Goal: Task Accomplishment & Management: Complete application form

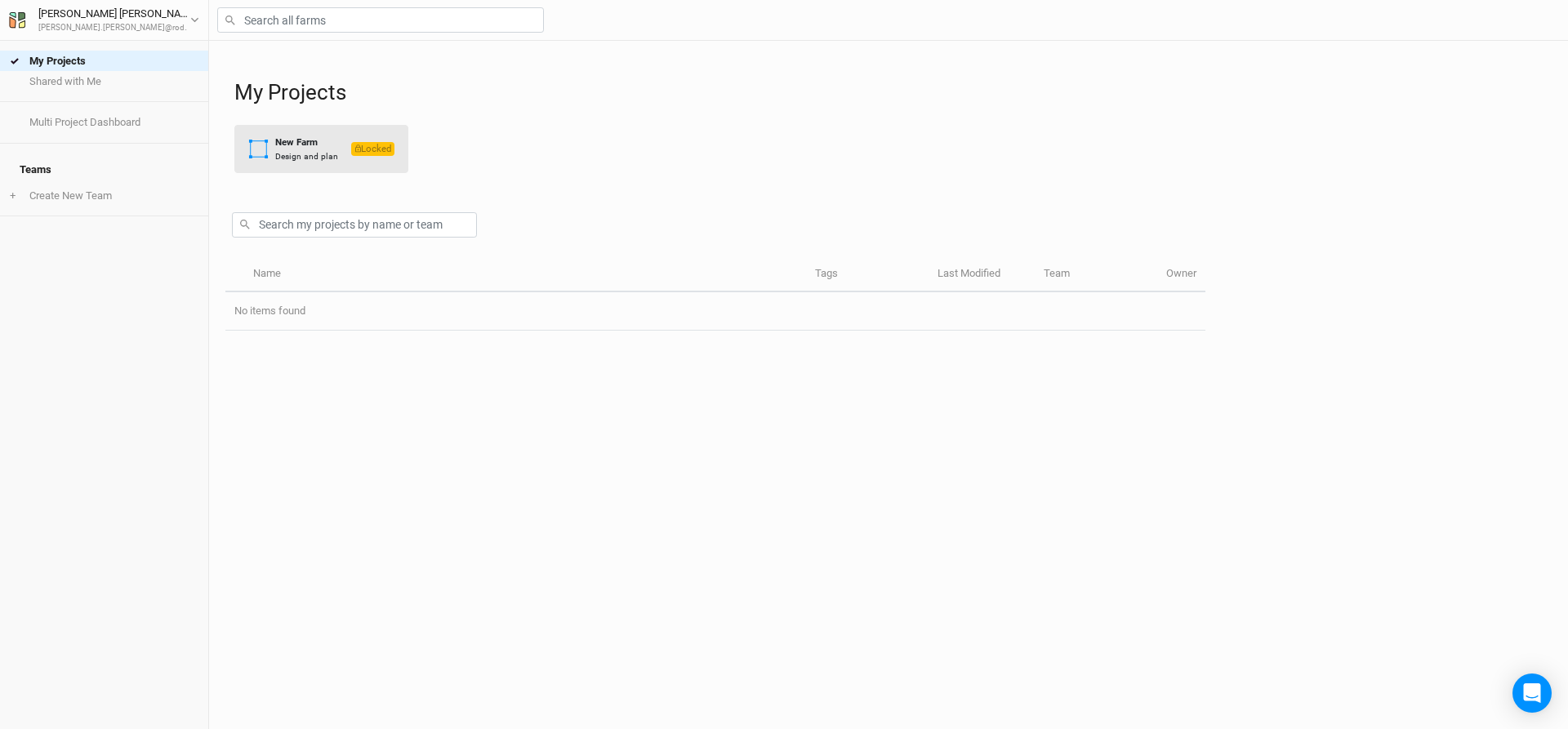
click at [296, 145] on div "New Farm" at bounding box center [306, 142] width 63 height 14
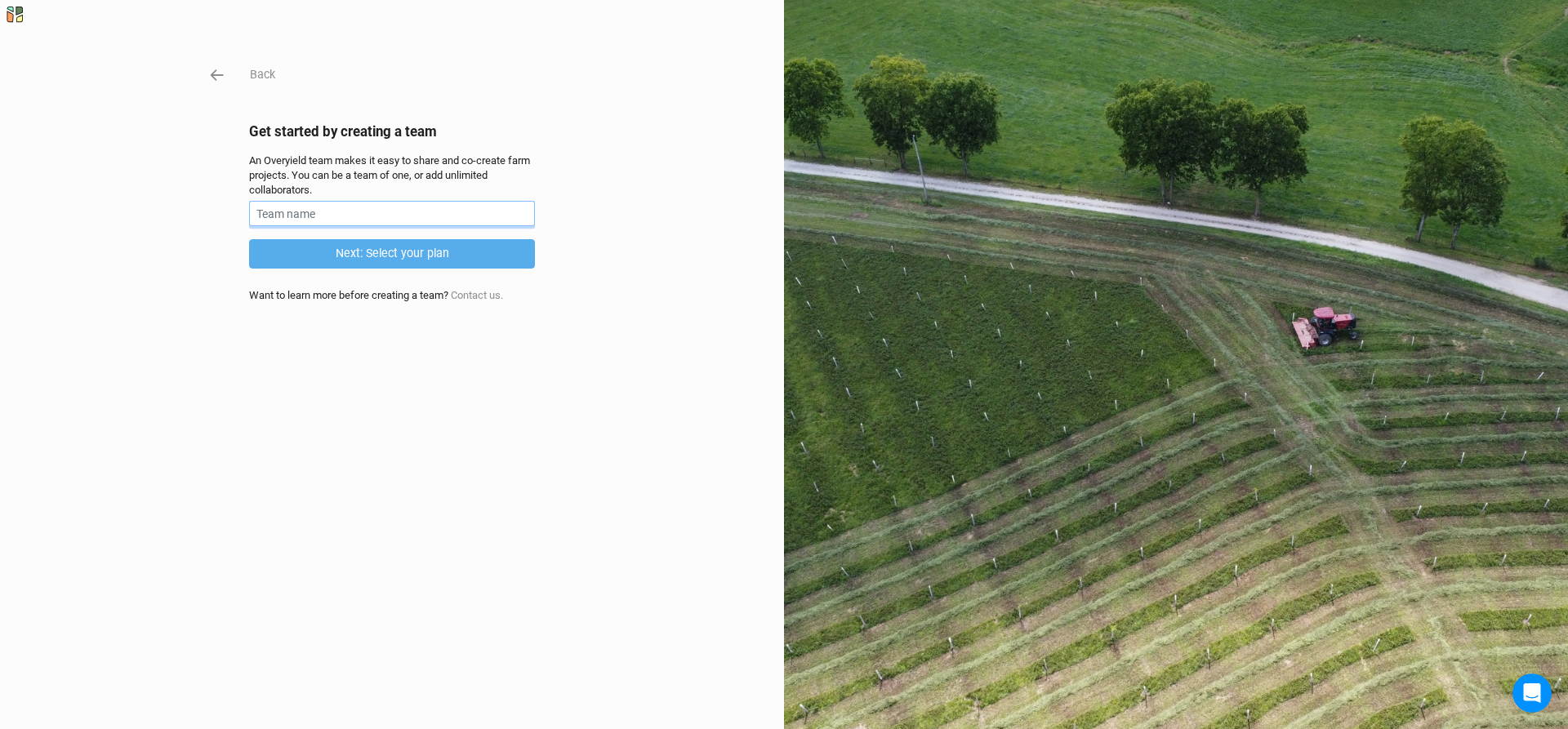
click at [366, 217] on input "text" at bounding box center [391, 213] width 286 height 25
type input "Rodale Institute"
click at [363, 261] on button "Next: Select your plan" at bounding box center [391, 253] width 286 height 29
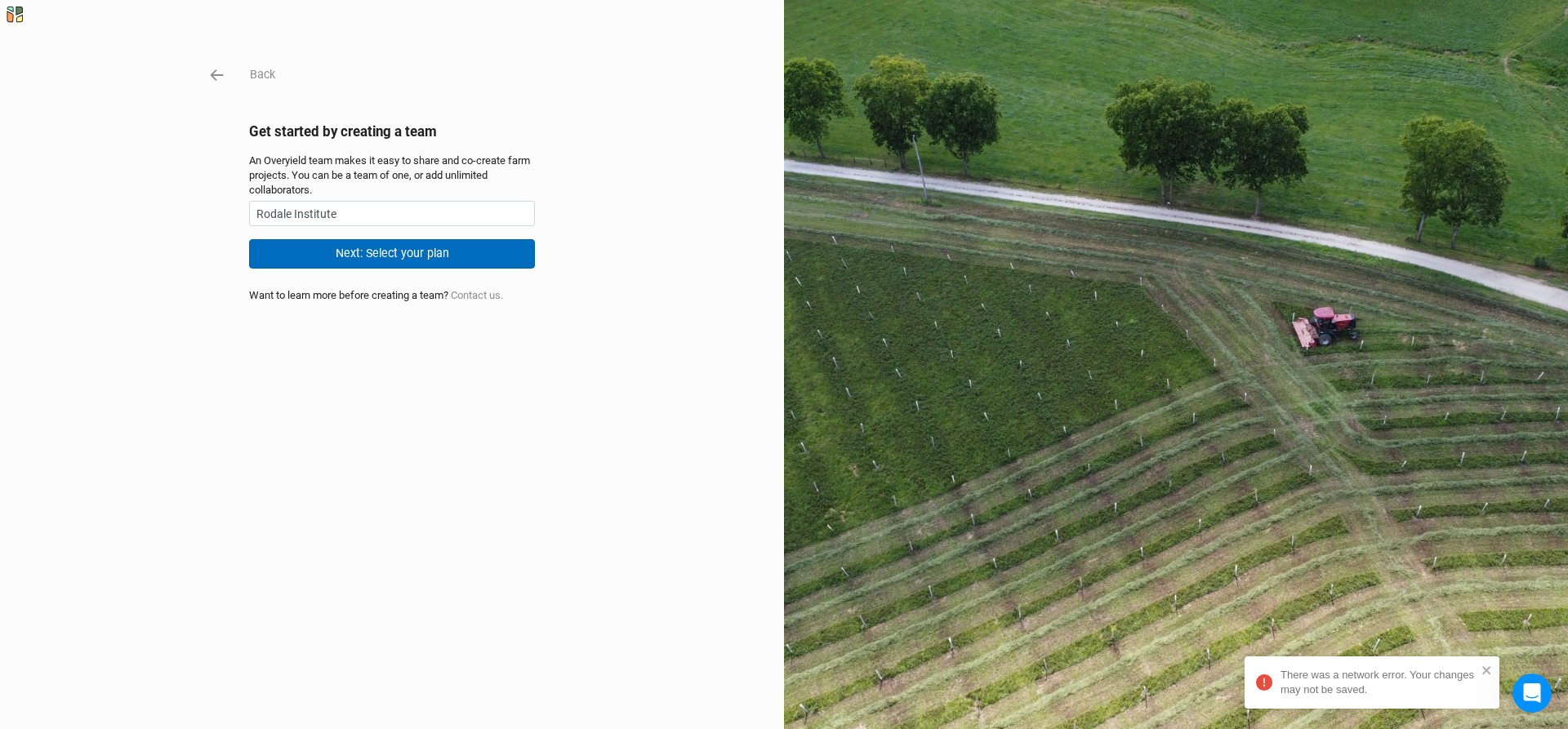
click at [403, 253] on button "Next: Select your plan" at bounding box center [391, 253] width 286 height 29
click at [213, 69] on icon "button" at bounding box center [217, 75] width 18 height 18
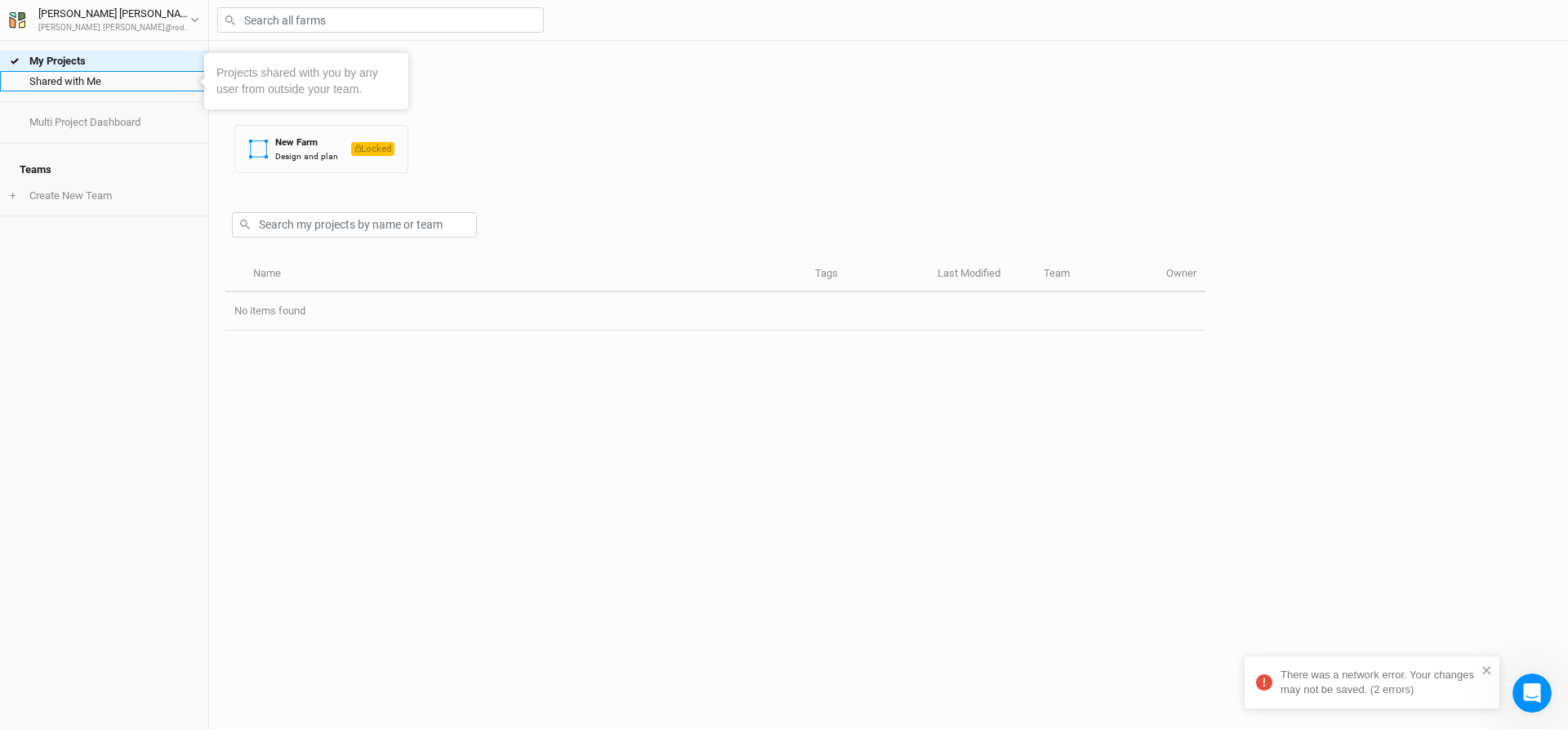
click at [113, 86] on link "Shared with Me" at bounding box center [103, 81] width 208 height 21
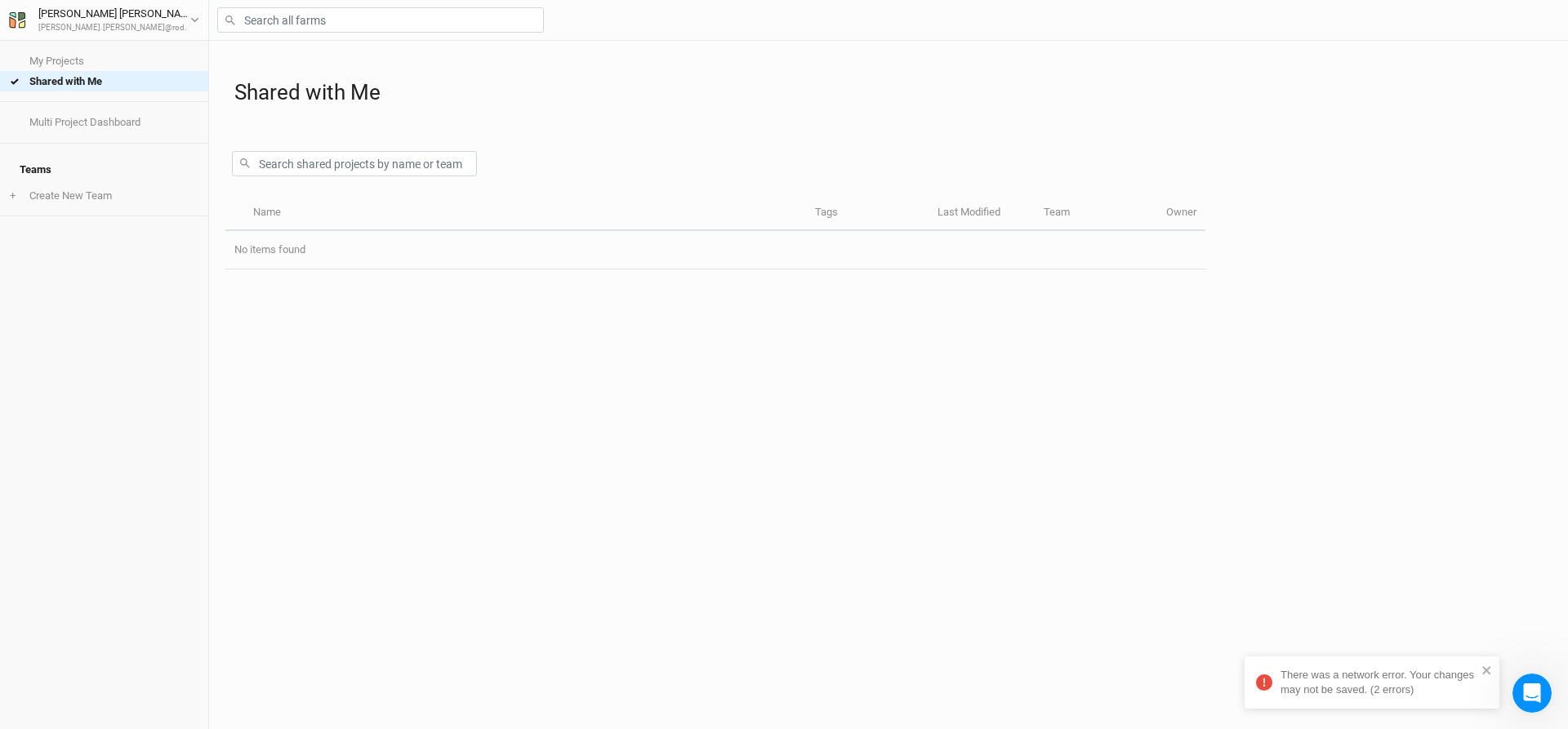
click at [103, 109] on div "Multi Project Dashboard" at bounding box center [103, 122] width 208 height 41
click at [102, 112] on link "Multi Project Dashboard" at bounding box center [103, 121] width 208 height 21
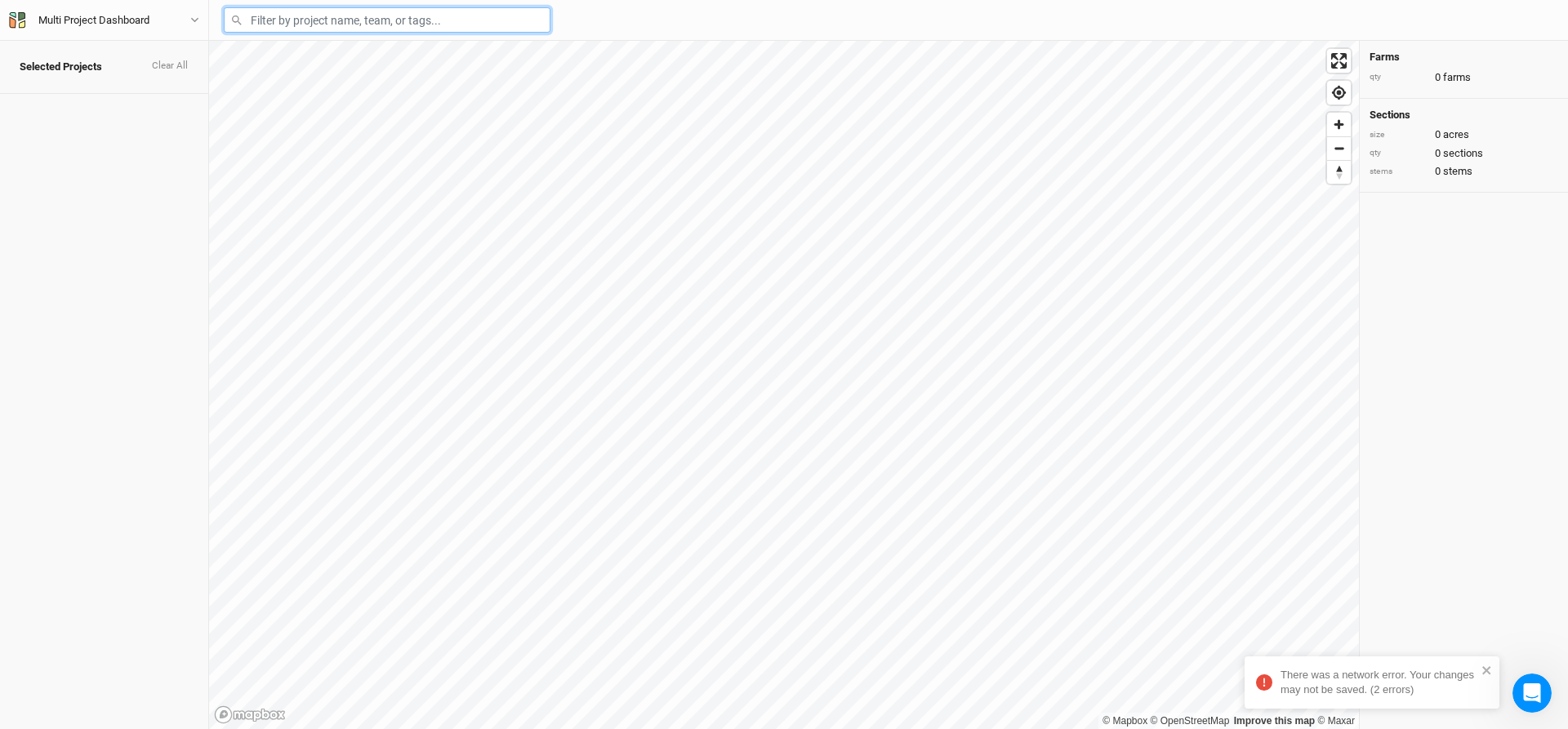
click at [364, 16] on input "text" at bounding box center [387, 19] width 326 height 25
type input "rodale"
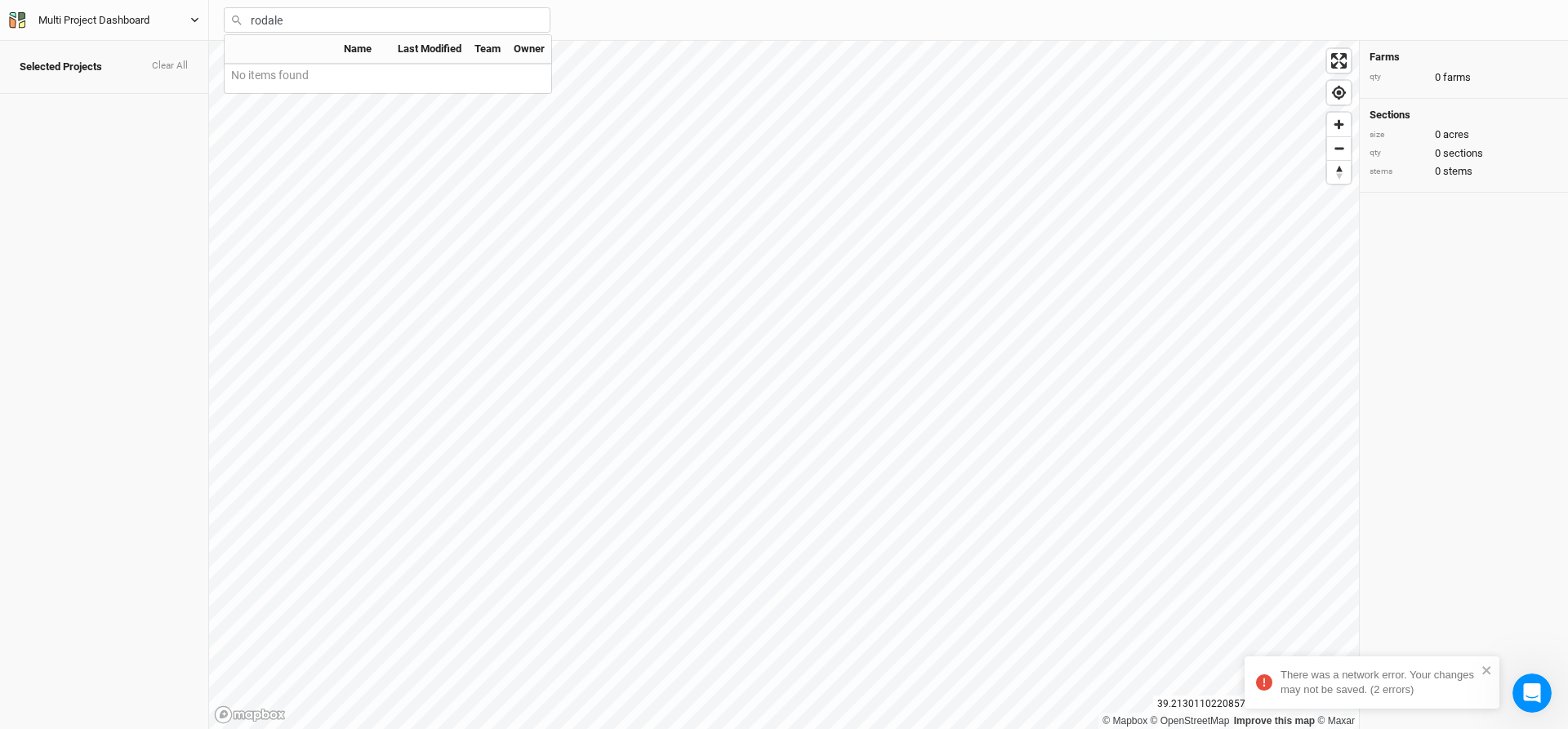
click at [171, 27] on button "Multi Project Dashboard" at bounding box center [103, 20] width 192 height 18
click at [157, 93] on button "Metric" at bounding box center [156, 100] width 44 height 25
click at [106, 93] on button "Imperial" at bounding box center [109, 100] width 53 height 25
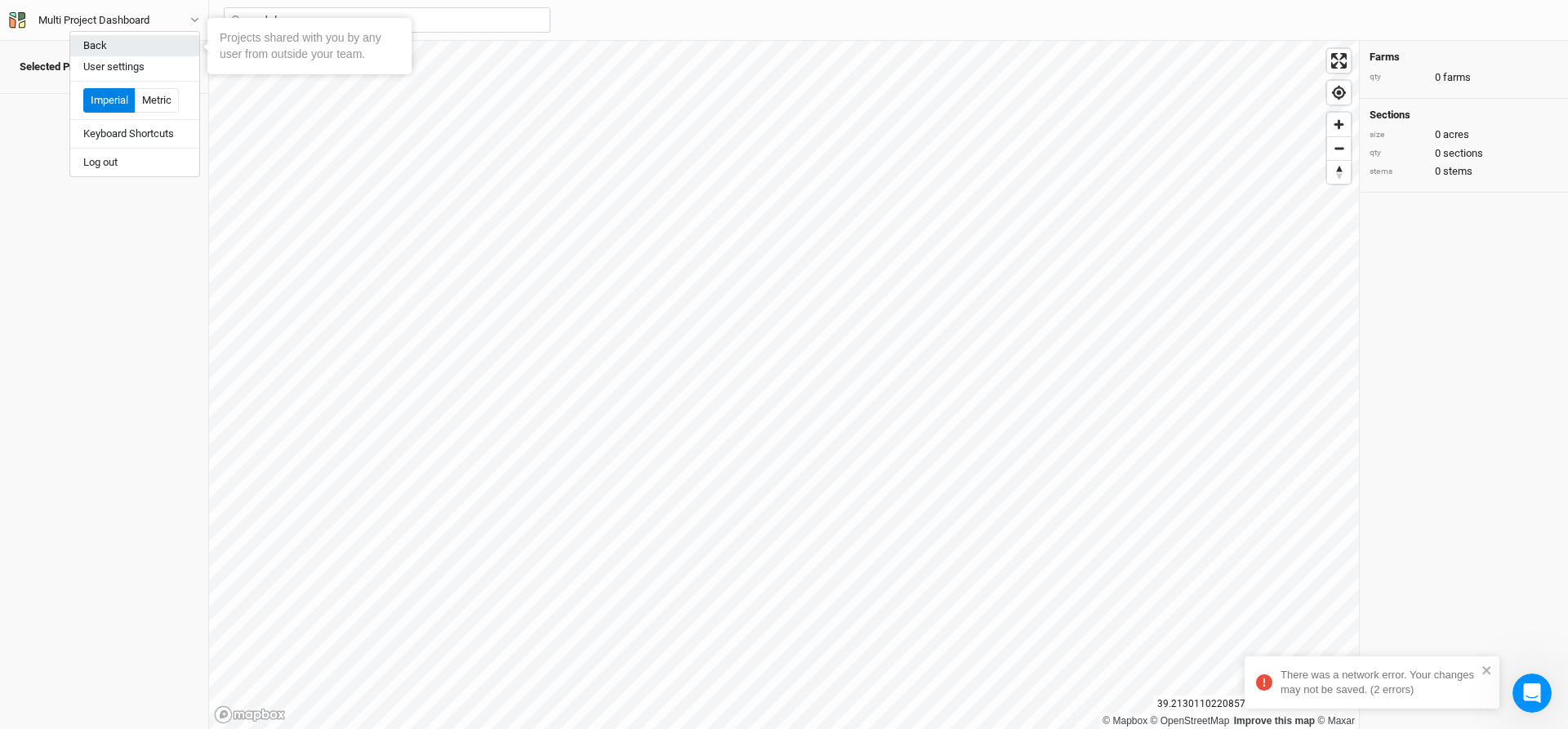
click at [102, 43] on button "Back" at bounding box center [135, 45] width 129 height 21
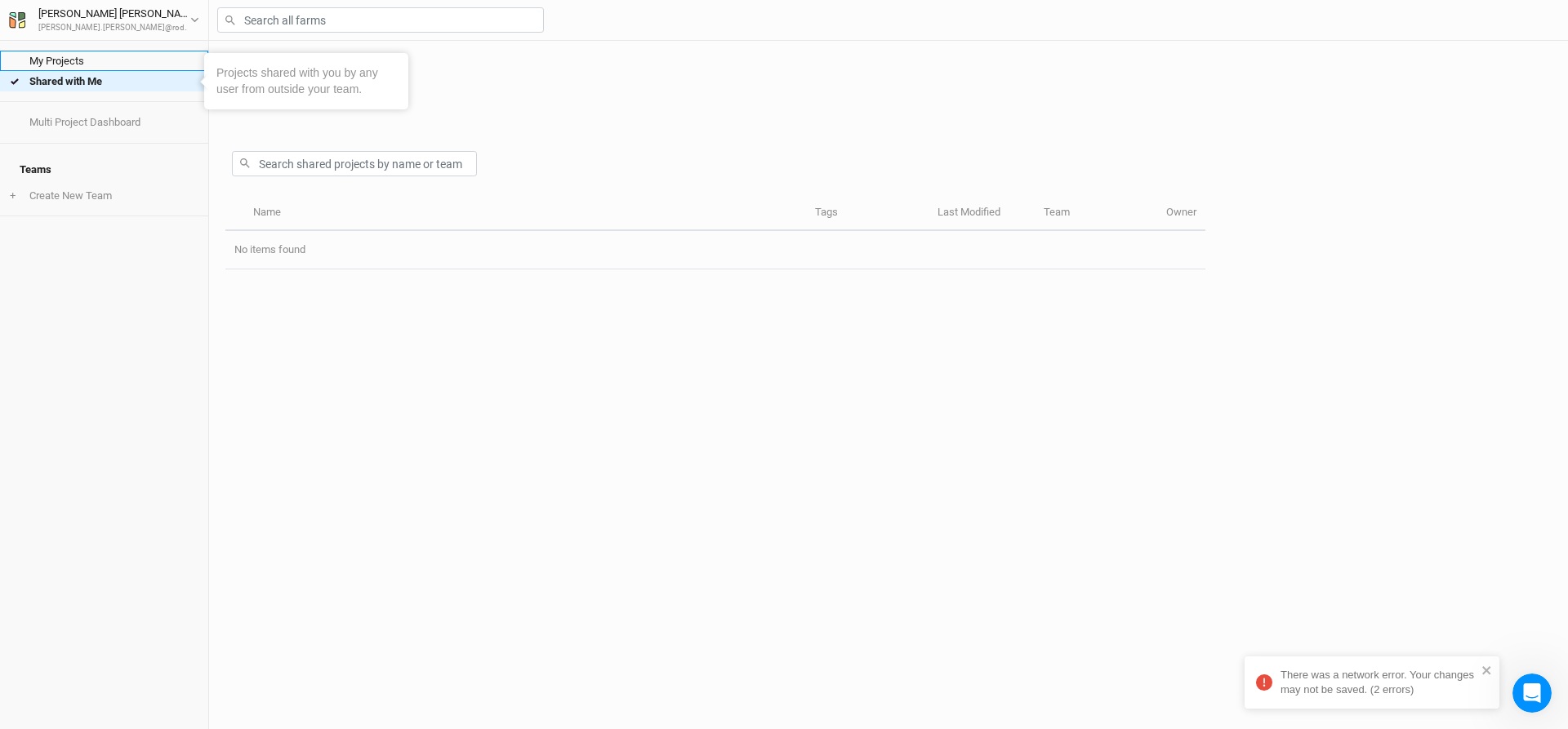
click at [106, 65] on link "My Projects" at bounding box center [103, 61] width 208 height 21
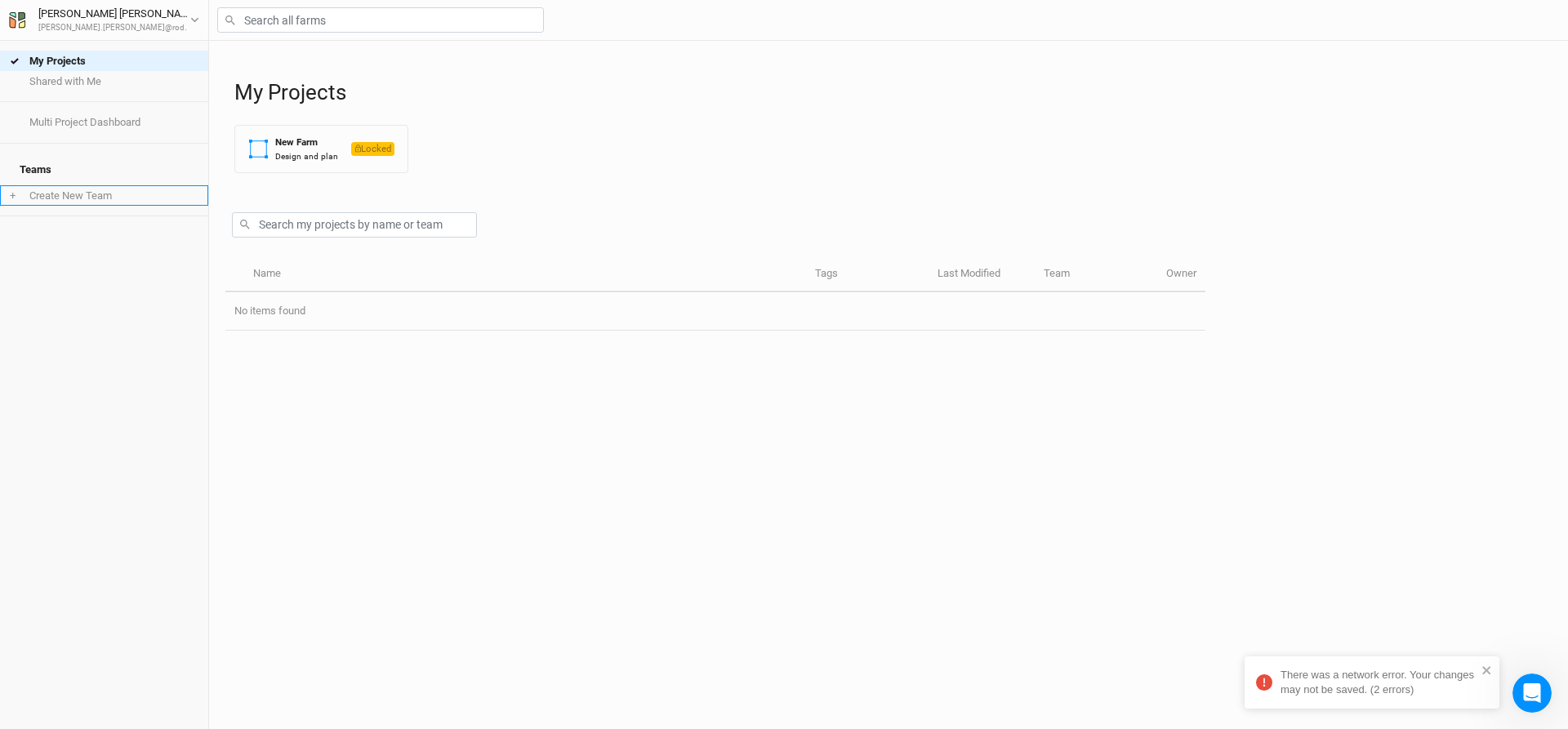
click at [59, 187] on li "+ Create New Team" at bounding box center [103, 195] width 208 height 21
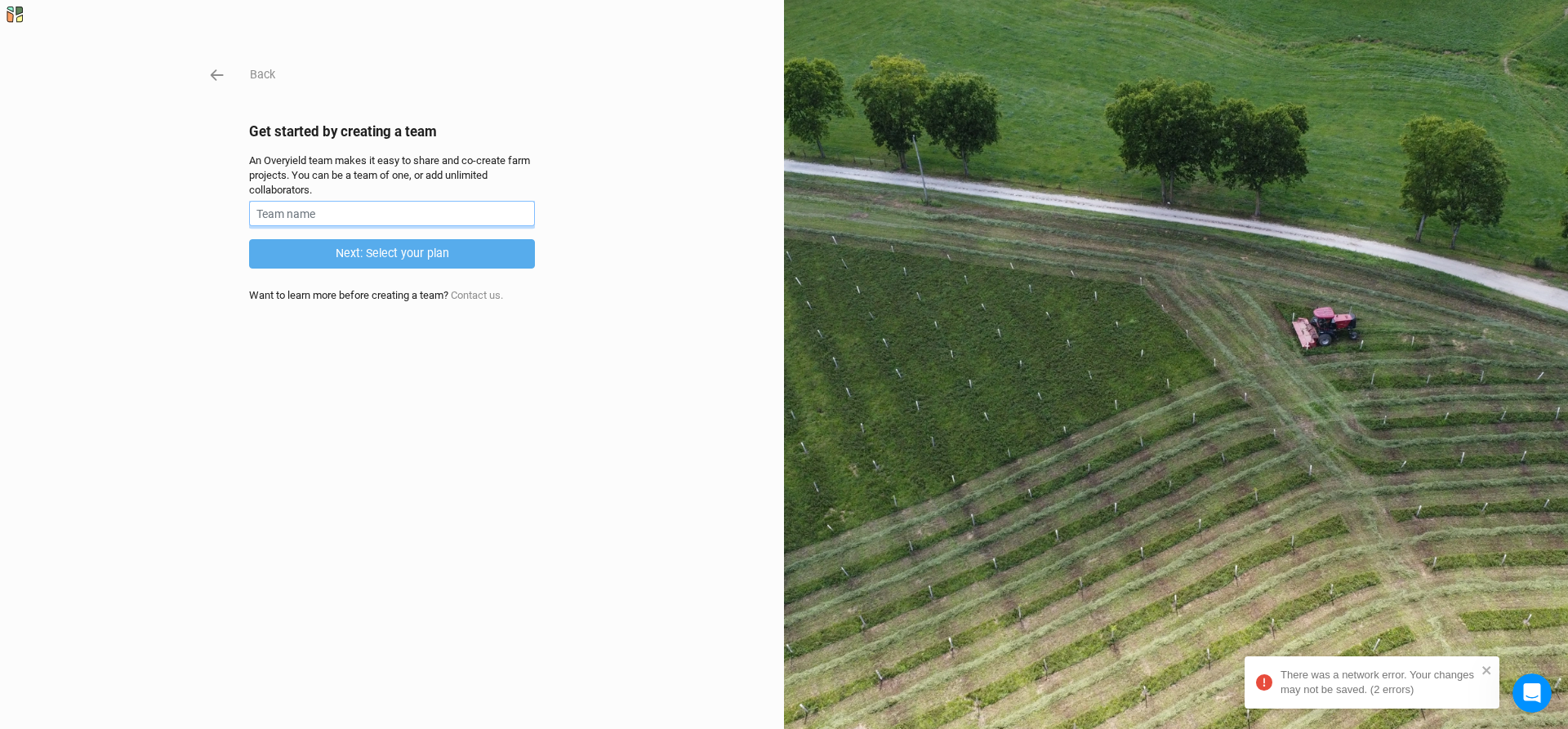
click at [305, 205] on input "text" at bounding box center [391, 213] width 286 height 25
type input "Rodale Institute"
click at [370, 255] on button "Next: Select your plan" at bounding box center [391, 253] width 286 height 29
click at [208, 76] on icon "button" at bounding box center [217, 75] width 18 height 18
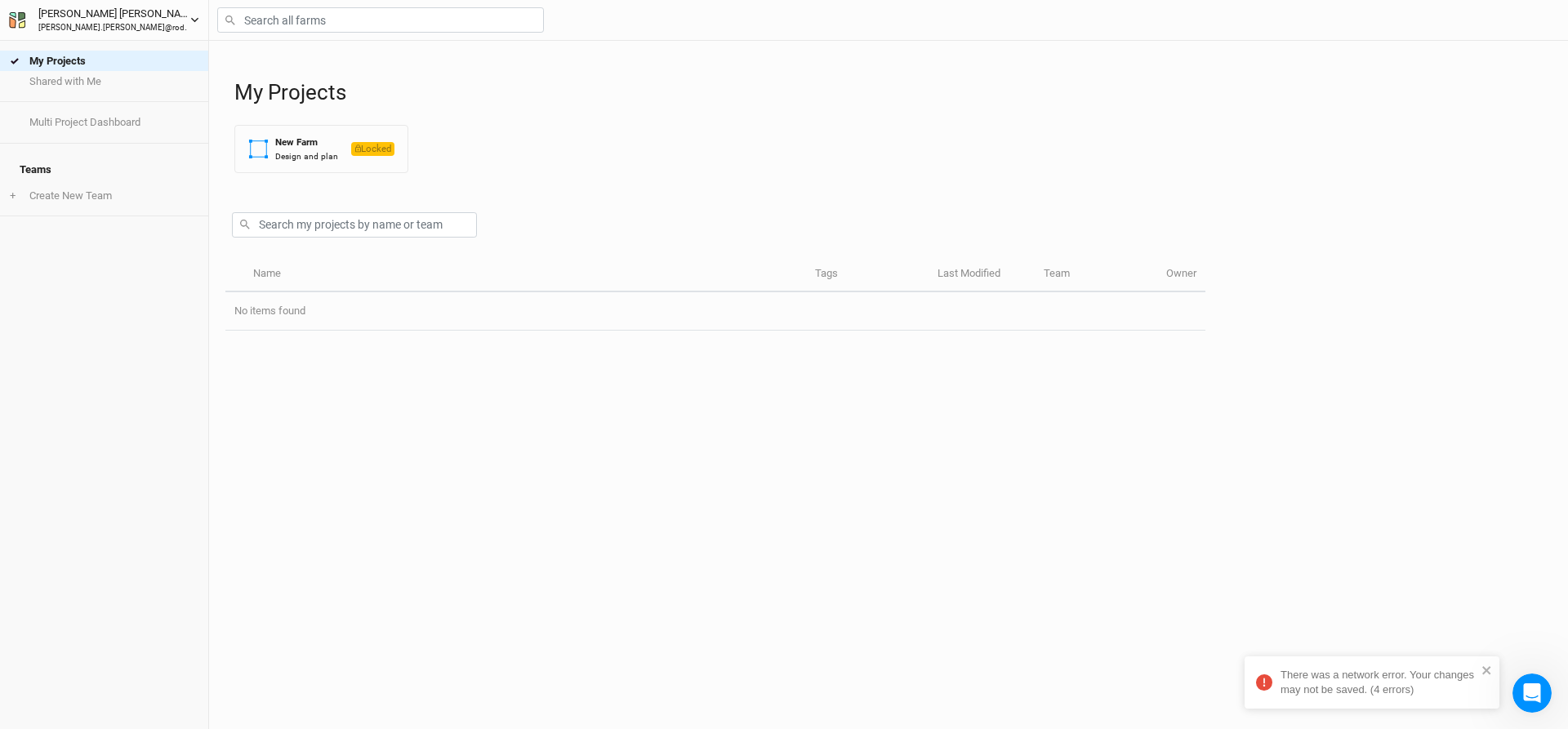
click at [162, 20] on div "[PERSON_NAME] [PERSON_NAME].[PERSON_NAME]@rodaleinstitute" at bounding box center [113, 20] width 178 height 28
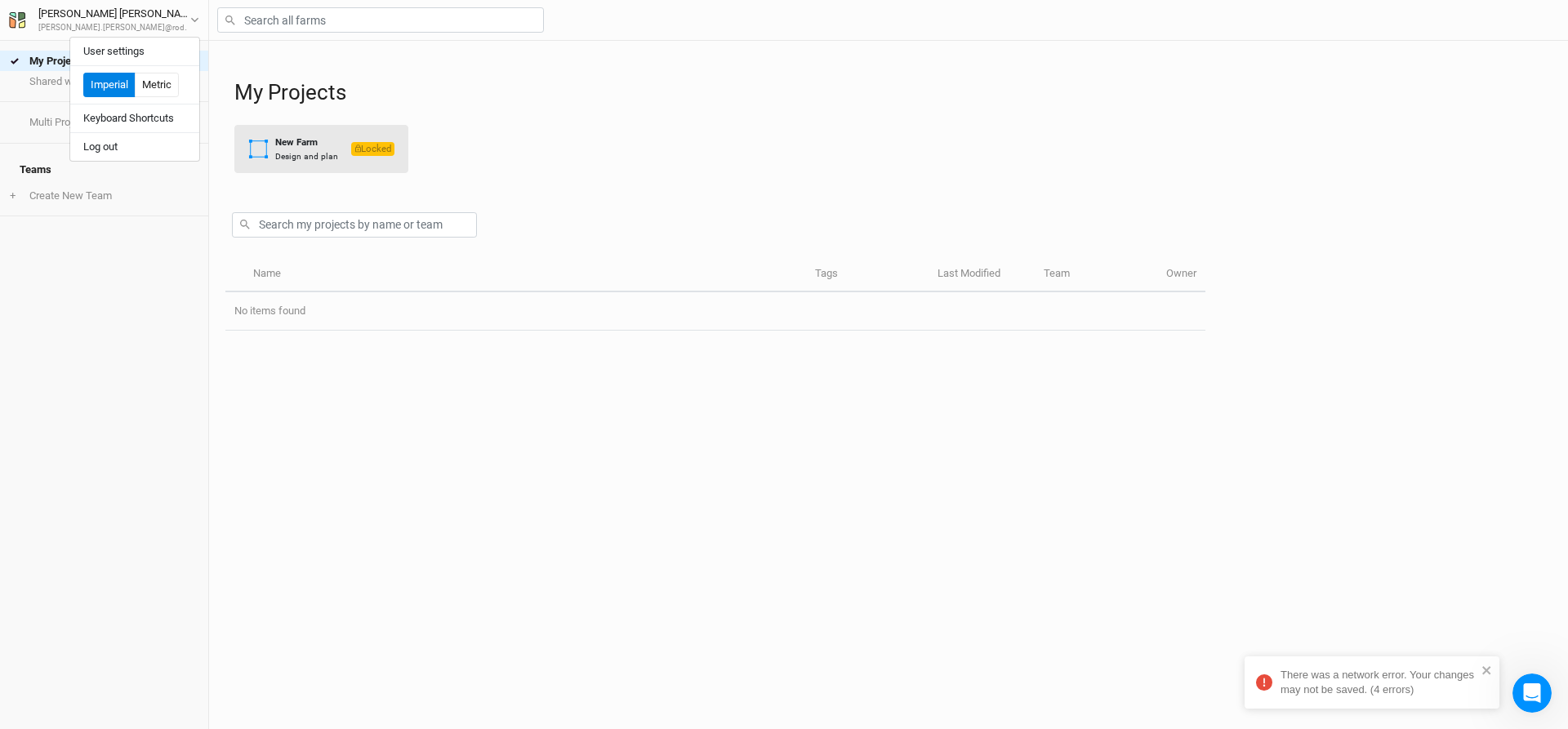
click at [319, 151] on div "Design and plan" at bounding box center [306, 156] width 63 height 12
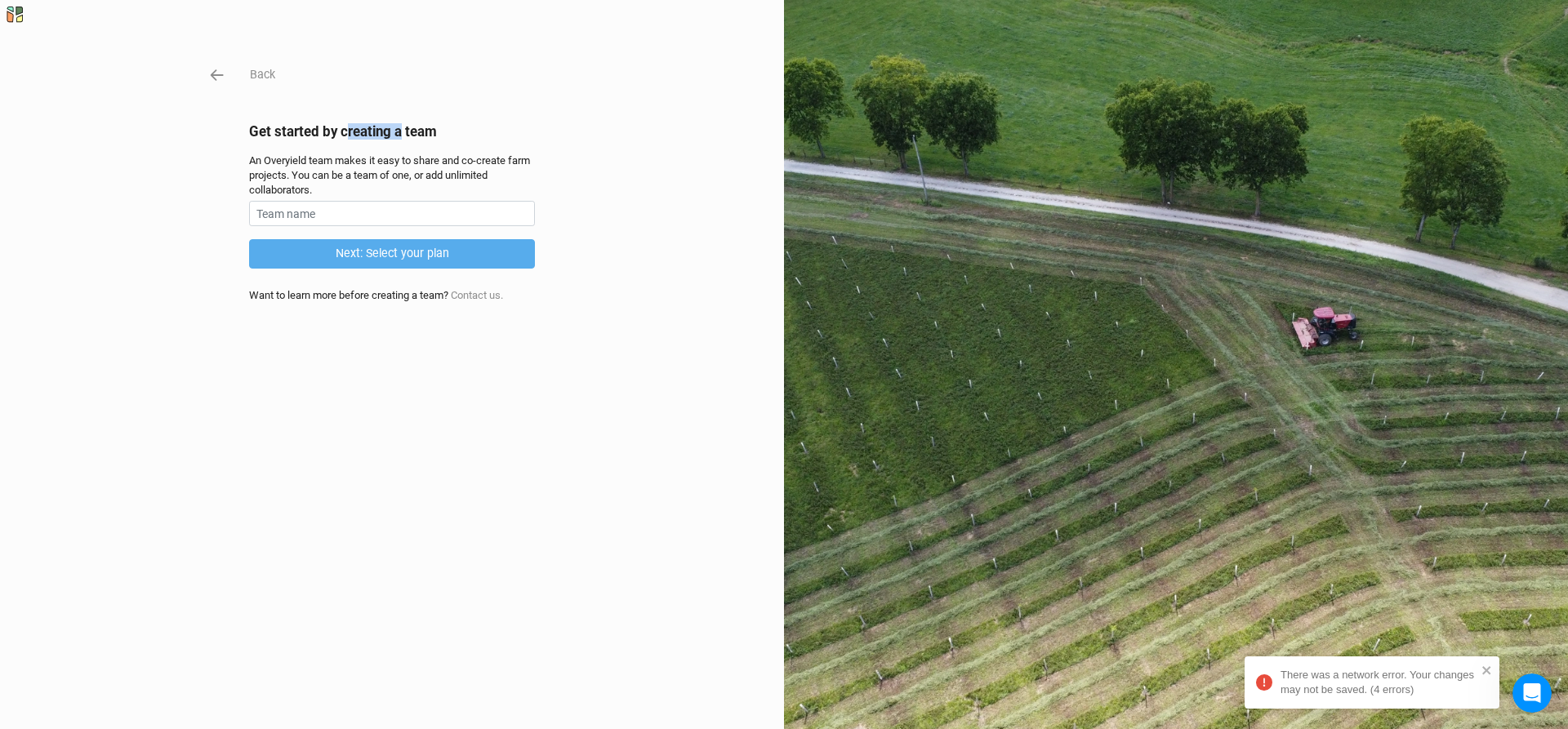
drag, startPoint x: 345, startPoint y: 130, endPoint x: 501, endPoint y: 152, distance: 157.5
click at [490, 149] on div "Back Get started by creating a team An Overyield team makes it easy to share an…" at bounding box center [391, 365] width 286 height 599
click at [489, 213] on input "text" at bounding box center [391, 213] width 286 height 25
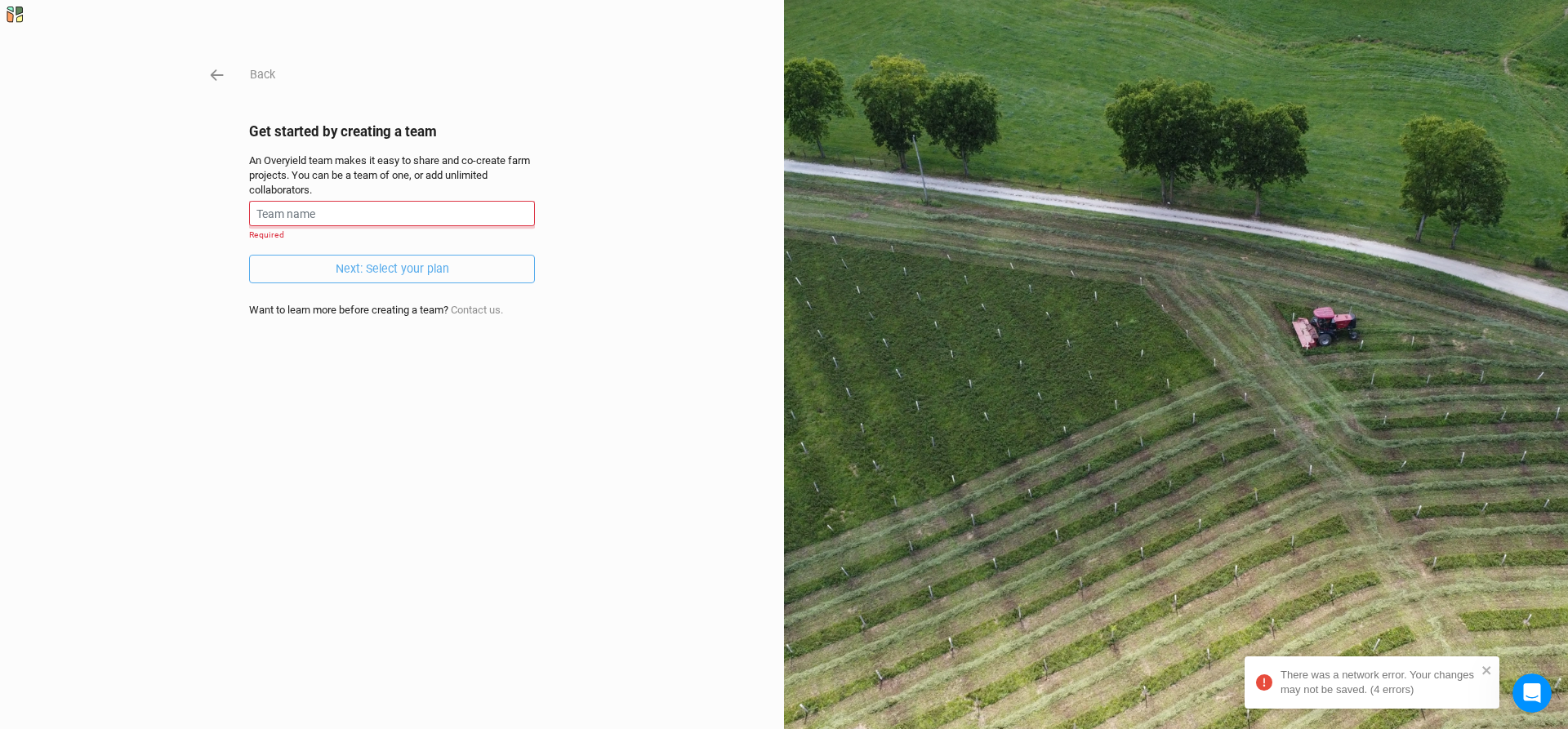
click at [384, 212] on input "text" at bounding box center [391, 213] width 286 height 25
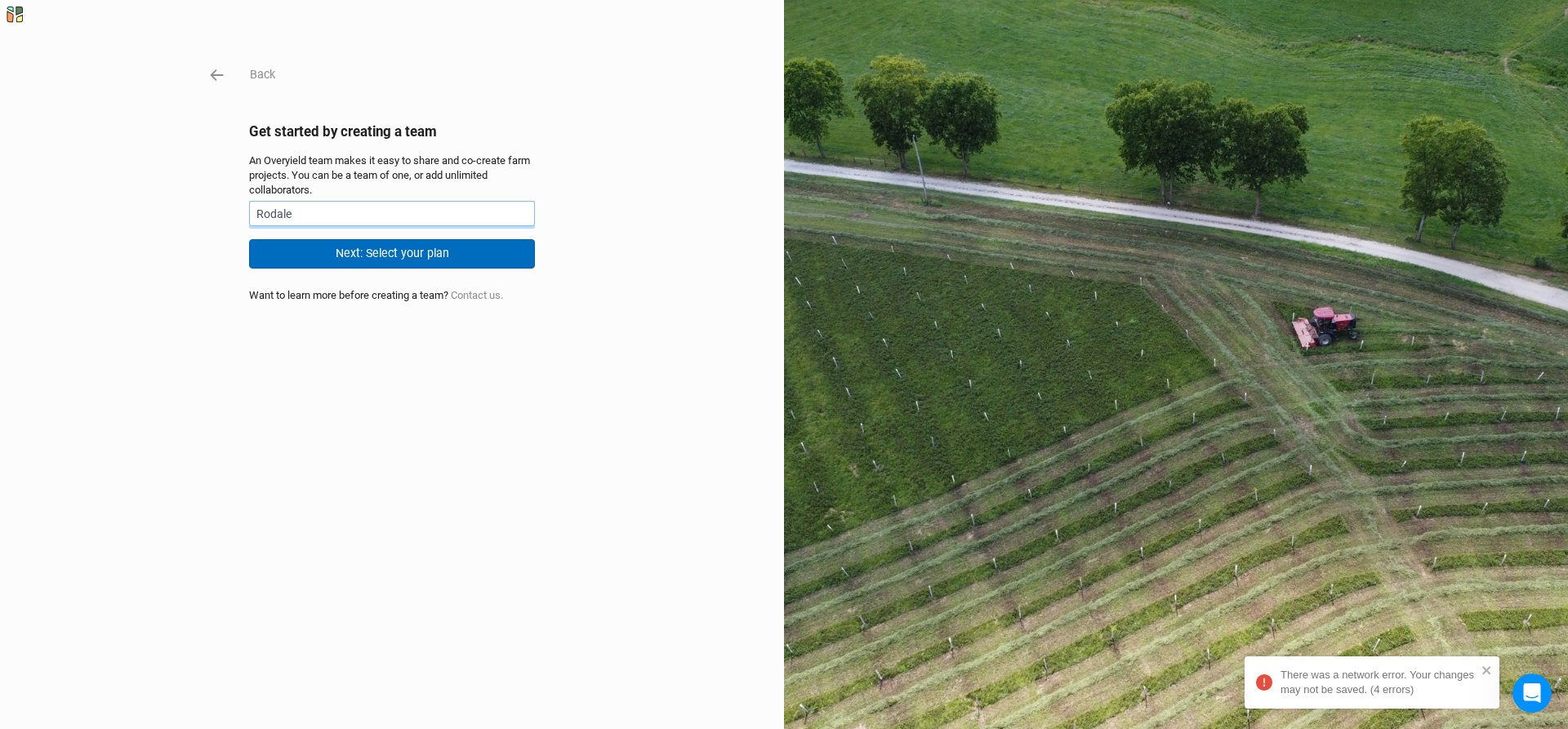
type input "Rodale"
click at [362, 258] on button "Next: Select your plan" at bounding box center [391, 253] width 286 height 29
click at [1483, 661] on saved\ "There was a network error. Your changes may not be saved. (5 errors)" at bounding box center [1372, 682] width 255 height 53
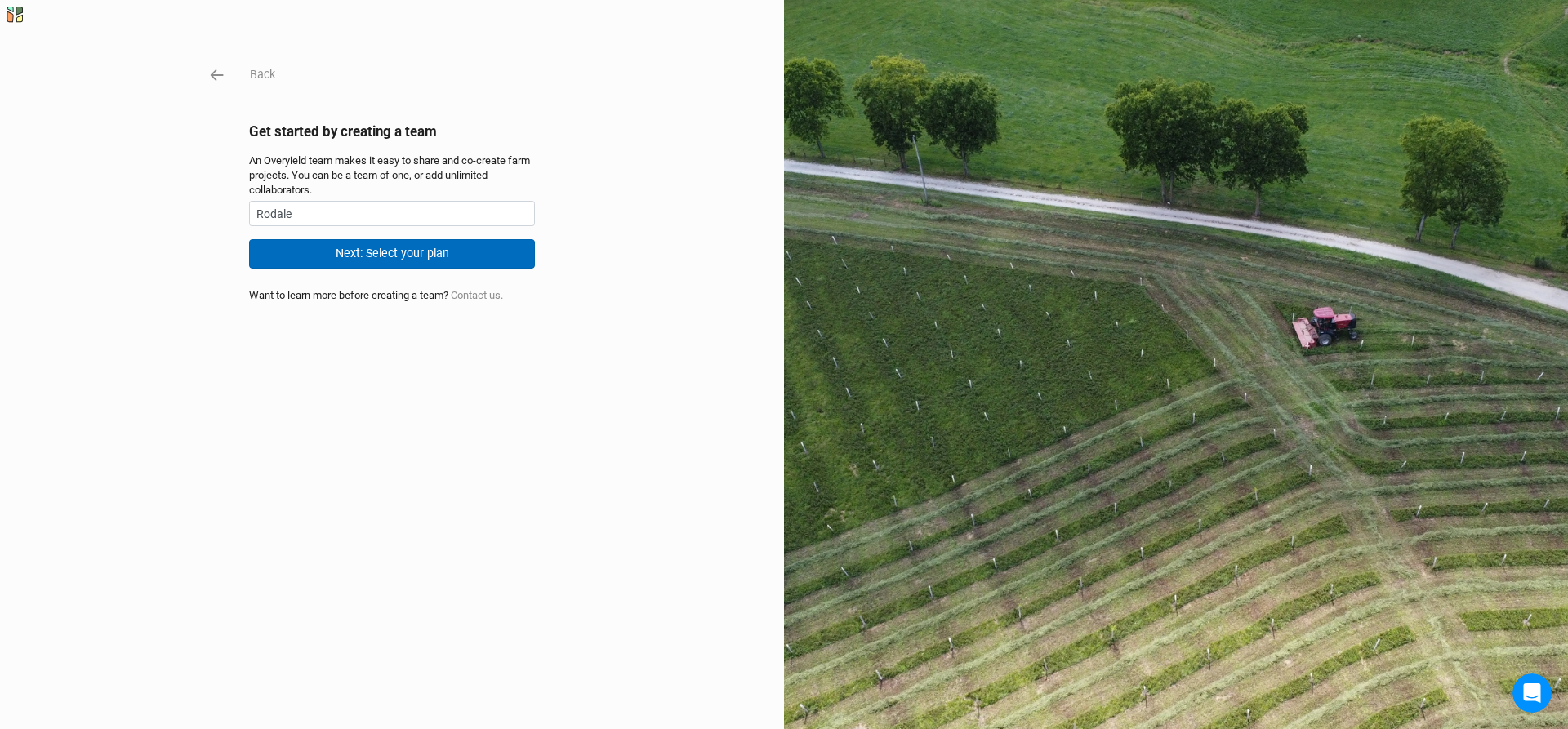
click at [389, 243] on button "Next: Select your plan" at bounding box center [391, 253] width 286 height 29
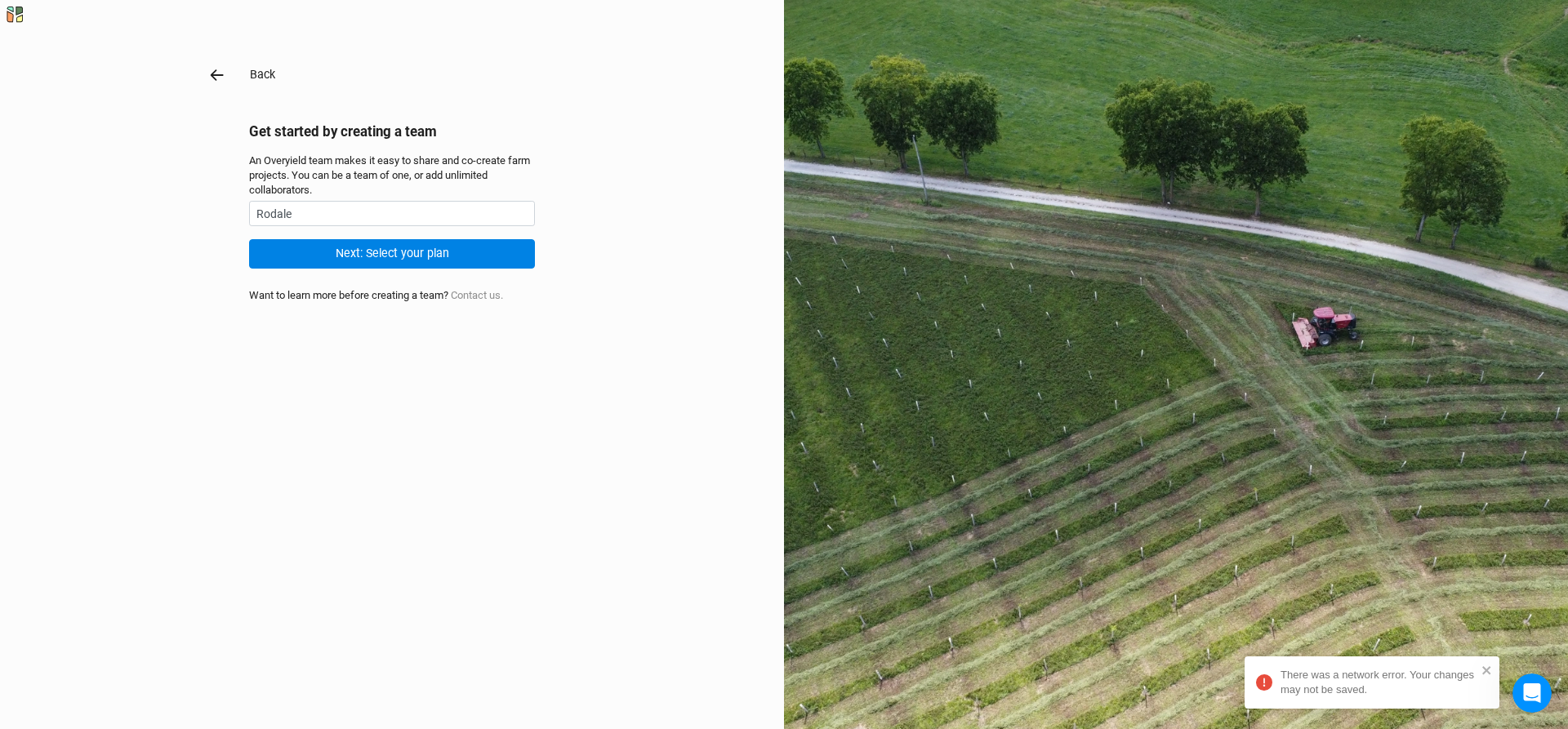
click at [215, 72] on icon "button" at bounding box center [217, 75] width 18 height 18
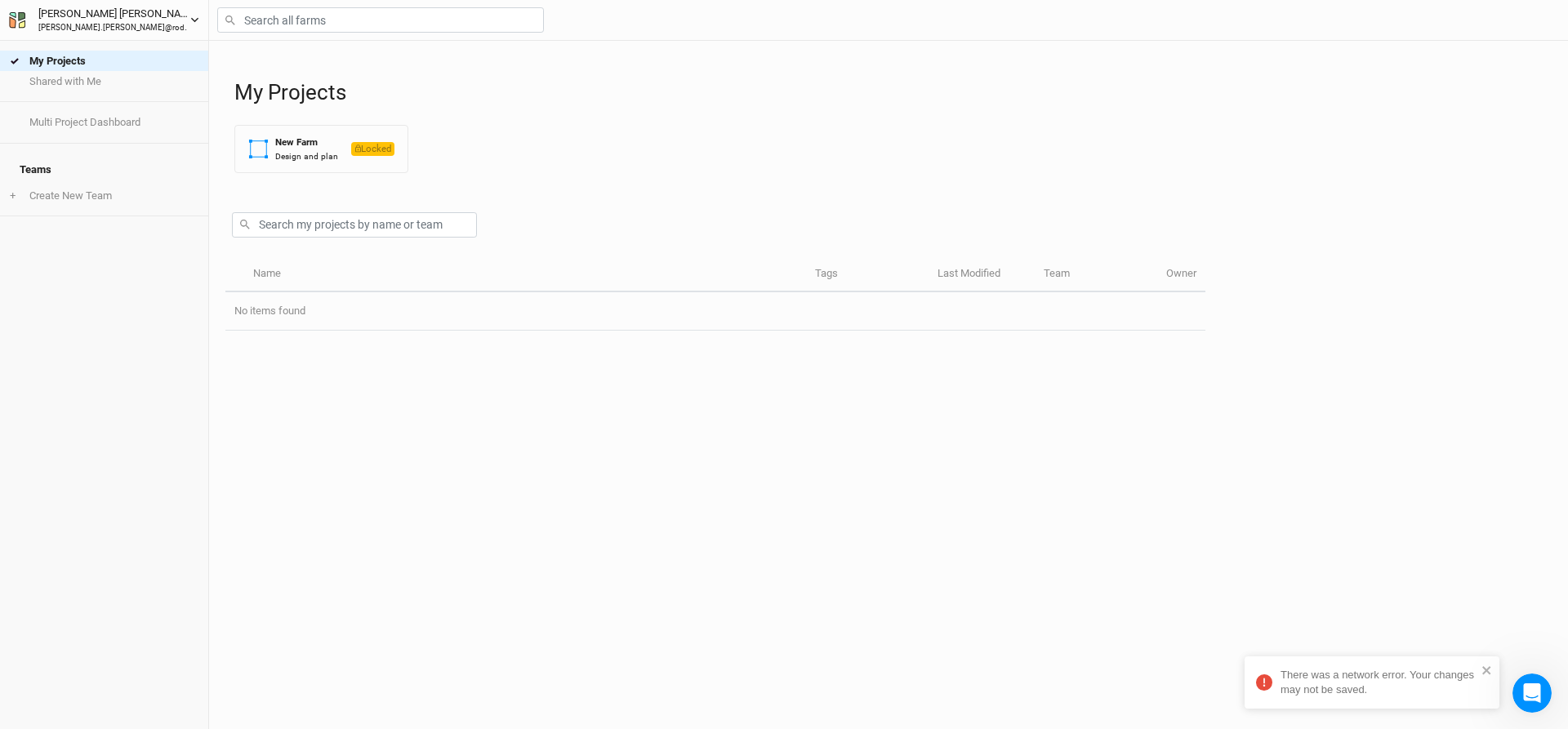
click at [19, 19] on icon "button" at bounding box center [21, 16] width 7 height 9
click at [70, 209] on div "My Projects Shared with Me Multi Project Dashboard Teams + Create New Team" at bounding box center [103, 385] width 208 height 688
click at [85, 189] on li "+ Create New Team" at bounding box center [103, 195] width 208 height 21
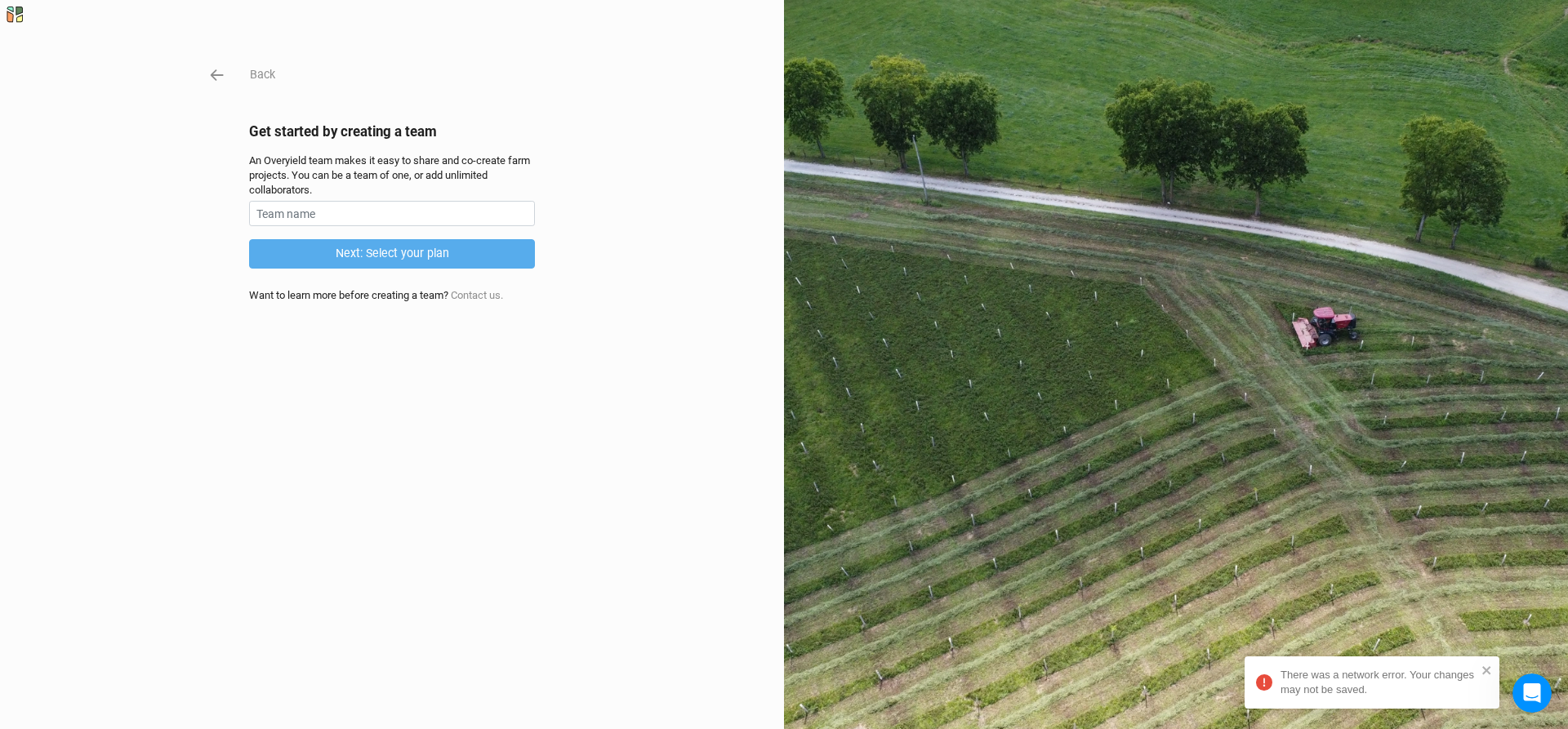
click at [10, 16] on icon at bounding box center [10, 16] width 7 height 11
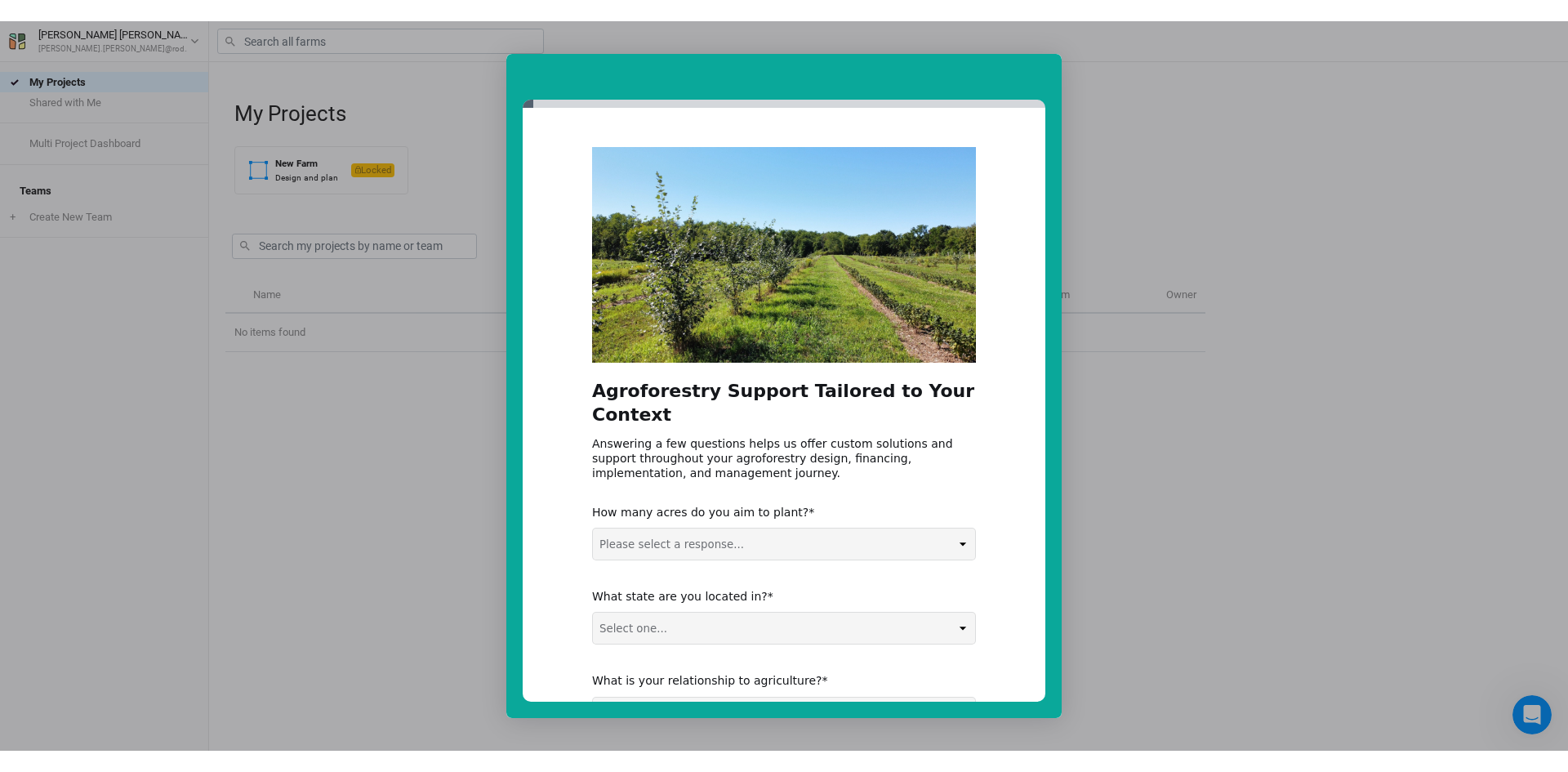
scroll to position [123, 0]
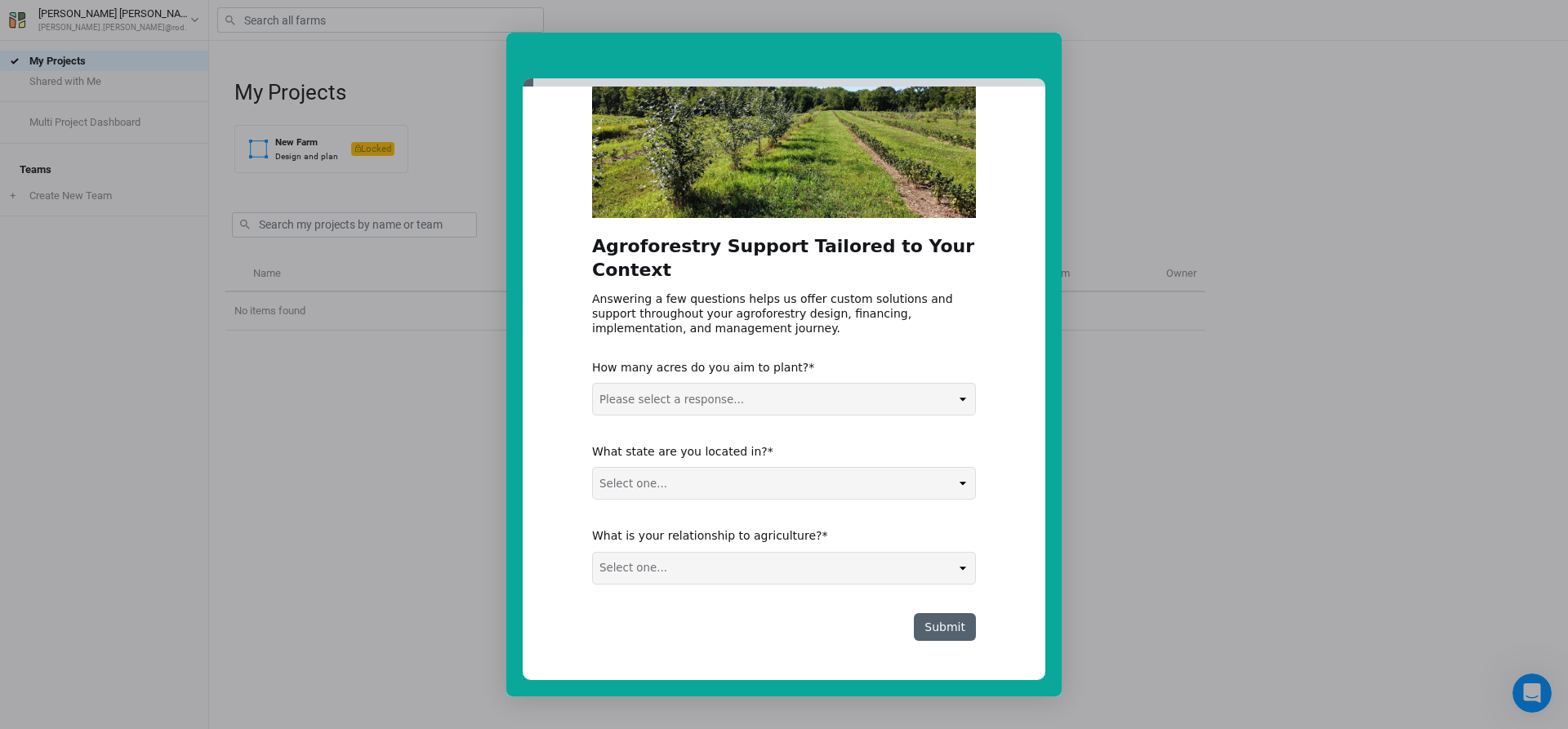
drag, startPoint x: 963, startPoint y: 628, endPoint x: 940, endPoint y: 668, distance: 46.1
click at [960, 632] on button "Submit" at bounding box center [944, 627] width 62 height 28
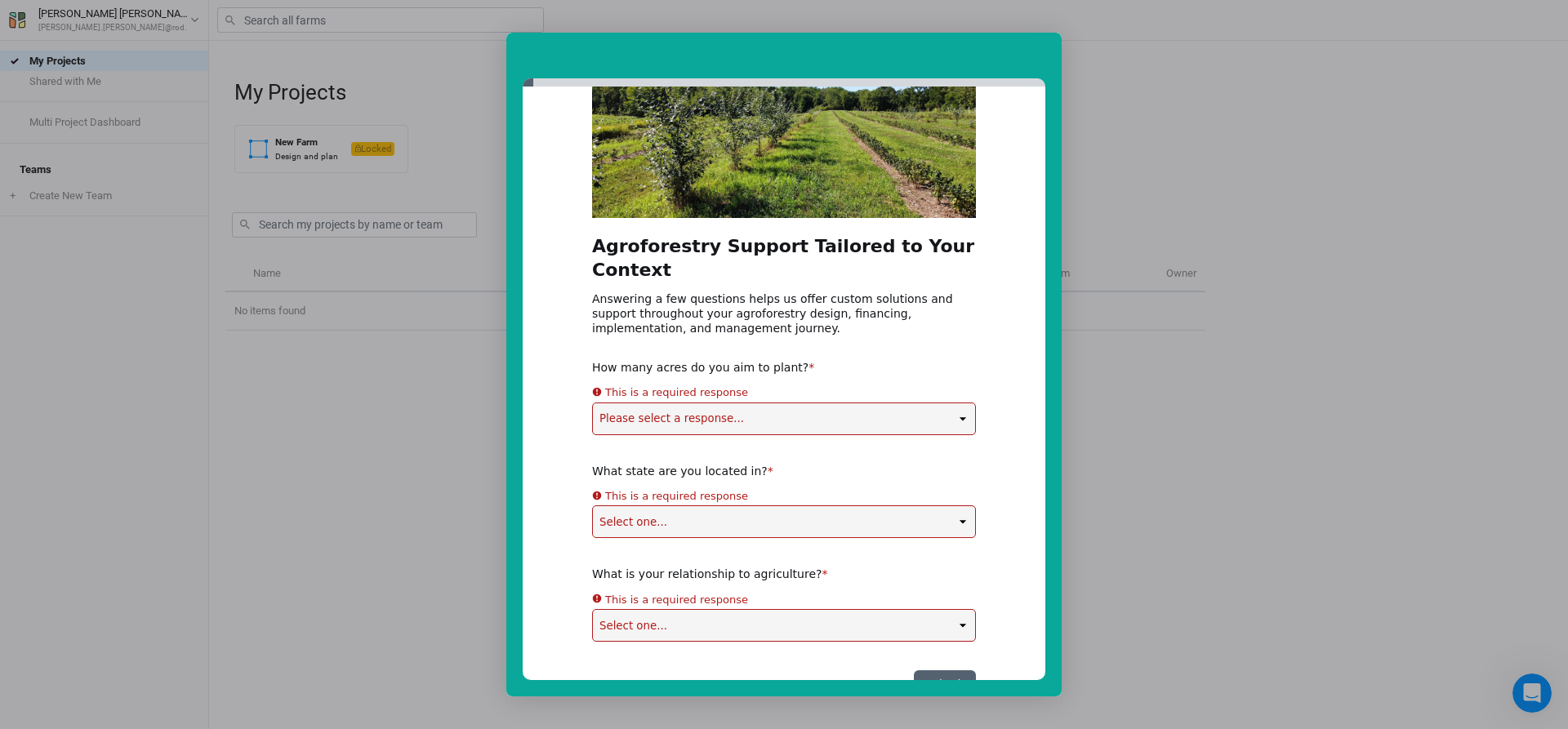
click at [1141, 289] on div "Intercom messenger" at bounding box center [784, 364] width 1568 height 729
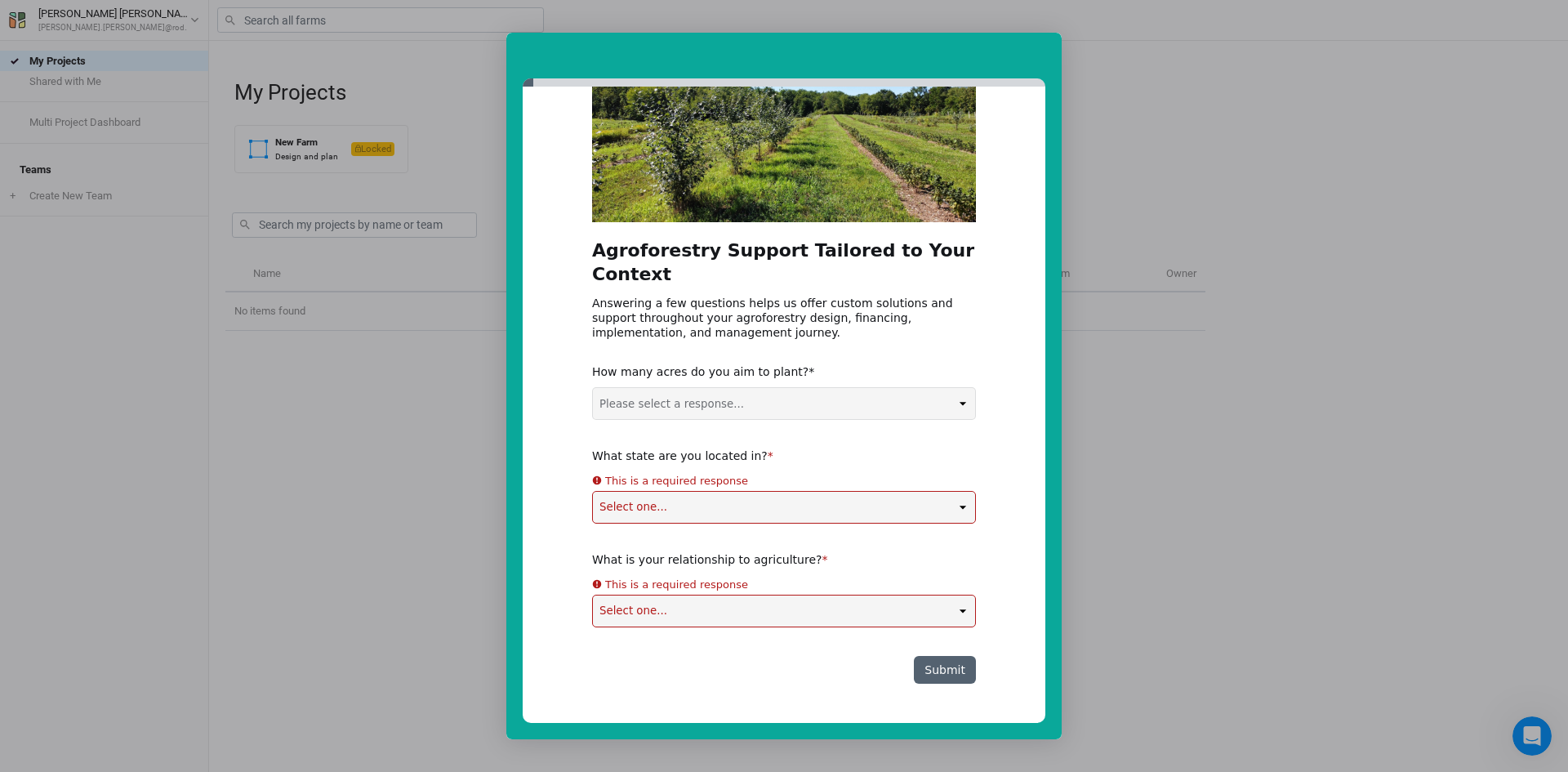
click at [684, 430] on div "Agroforestry Support Tailored to Your Context Answering a few questions helps u…" at bounding box center [784, 345] width 384 height 676
click at [727, 401] on select "Please select a response... 0-5 acres 5-50 acres 50-100 acres 100+ acres" at bounding box center [784, 403] width 382 height 31
select select "0-5 acres"
click at [593, 388] on select "Please select a response... 0-5 acres 5-50 acres 50-100 acres 100+ acres" at bounding box center [784, 403] width 382 height 31
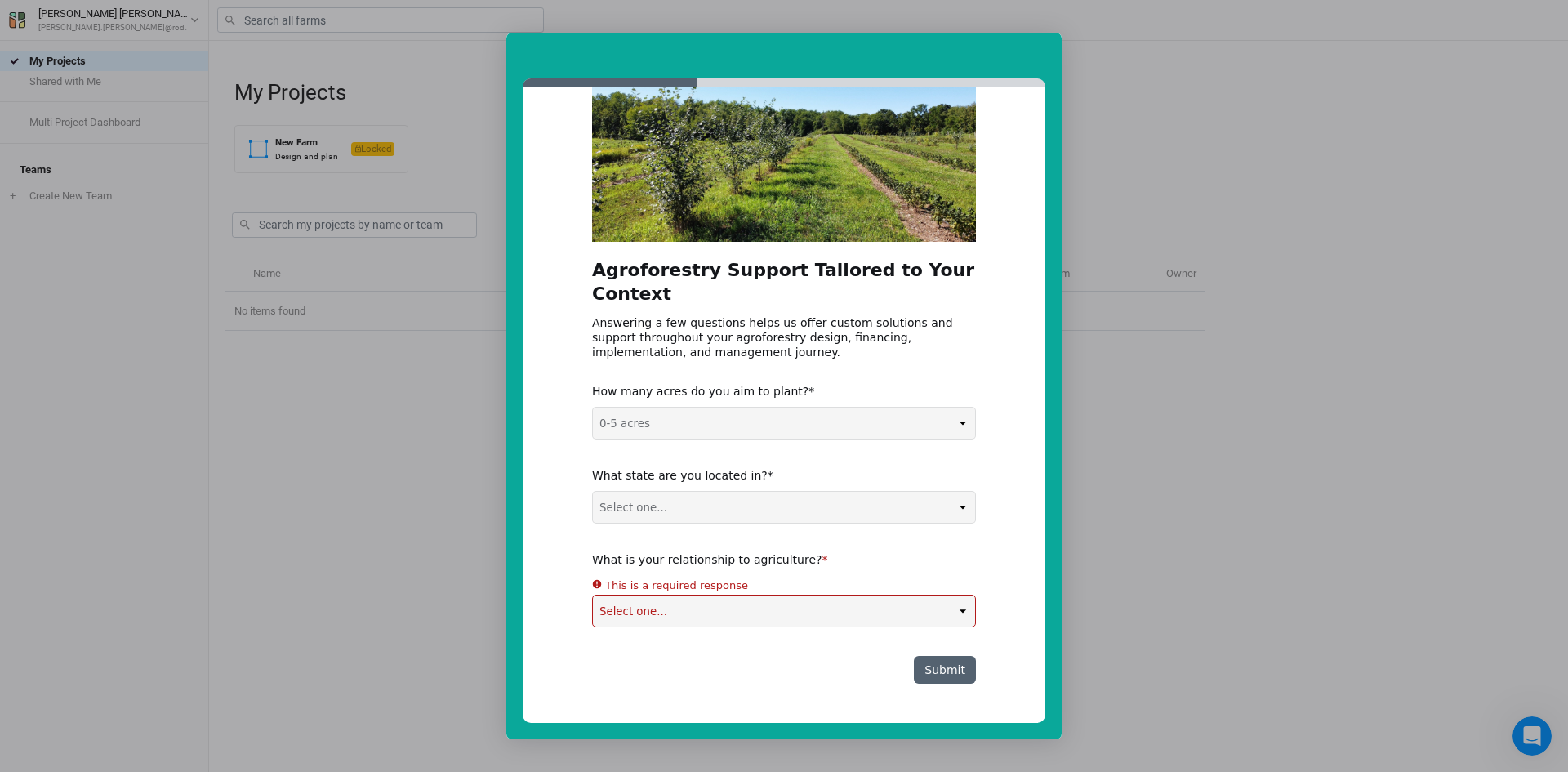
click at [655, 500] on select "Select one... Non-US AL AK AZ AR CA CO CT DE FL GA HI ID IL IN IA KS KY LA ME M…" at bounding box center [784, 506] width 382 height 31
select select "PA"
click at [593, 491] on select "Select one... Non-US AL AK AZ AR CA CO CT DE FL GA HI ID IL IN IA KS KY LA ME M…" at bounding box center [784, 506] width 382 height 31
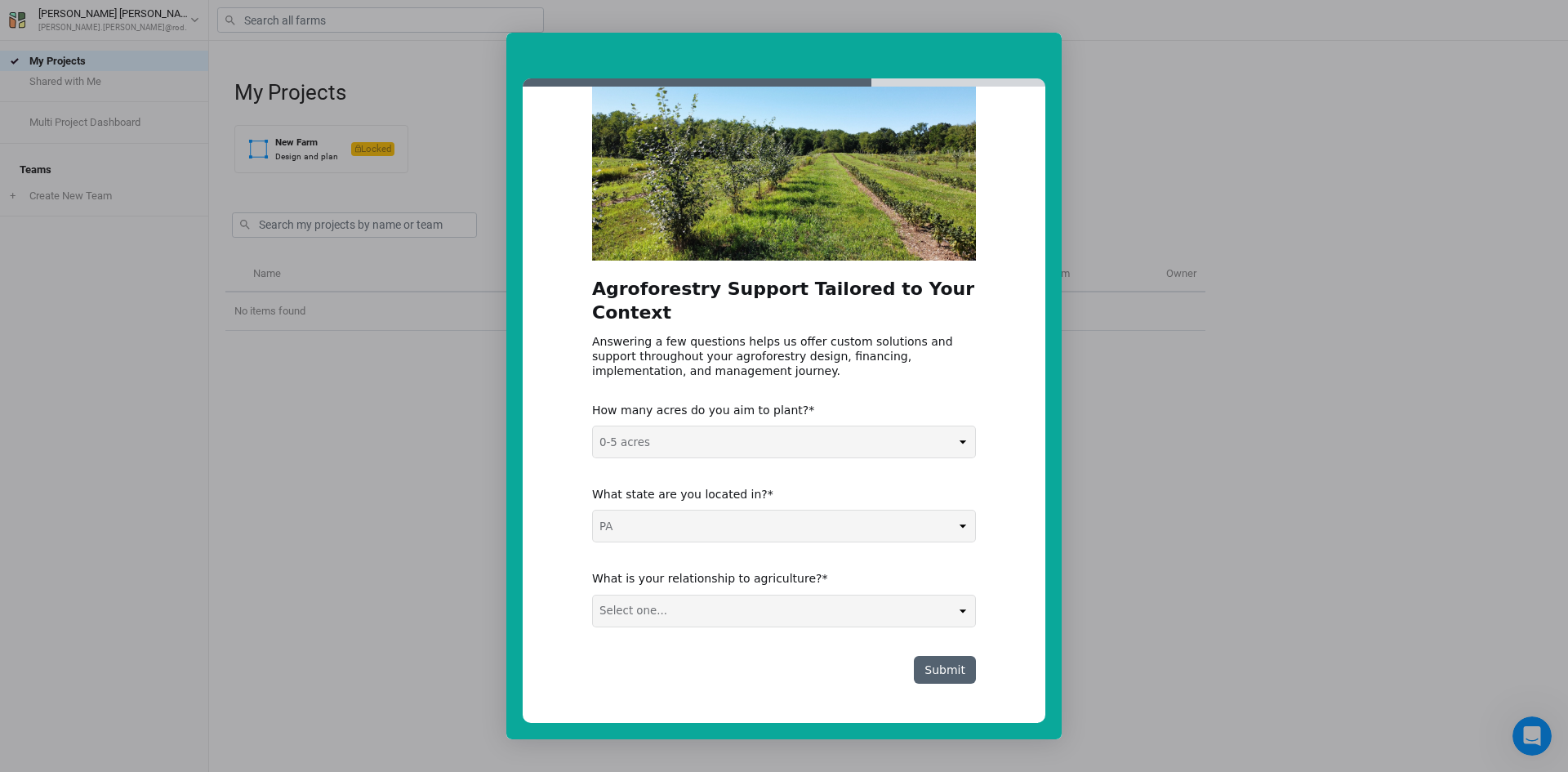
click at [717, 614] on select "Select one... Agribusiness / Co-op Farmer / Landowner Agri-Food Supply Chain Fo…" at bounding box center [784, 610] width 382 height 31
select select "Nonprofit / Education"
click at [593, 595] on select "Select one... Agribusiness / Co-op Farmer / Landowner Agri-Food Supply Chain Fo…" at bounding box center [784, 610] width 382 height 31
click at [955, 672] on button "Submit" at bounding box center [944, 670] width 62 height 28
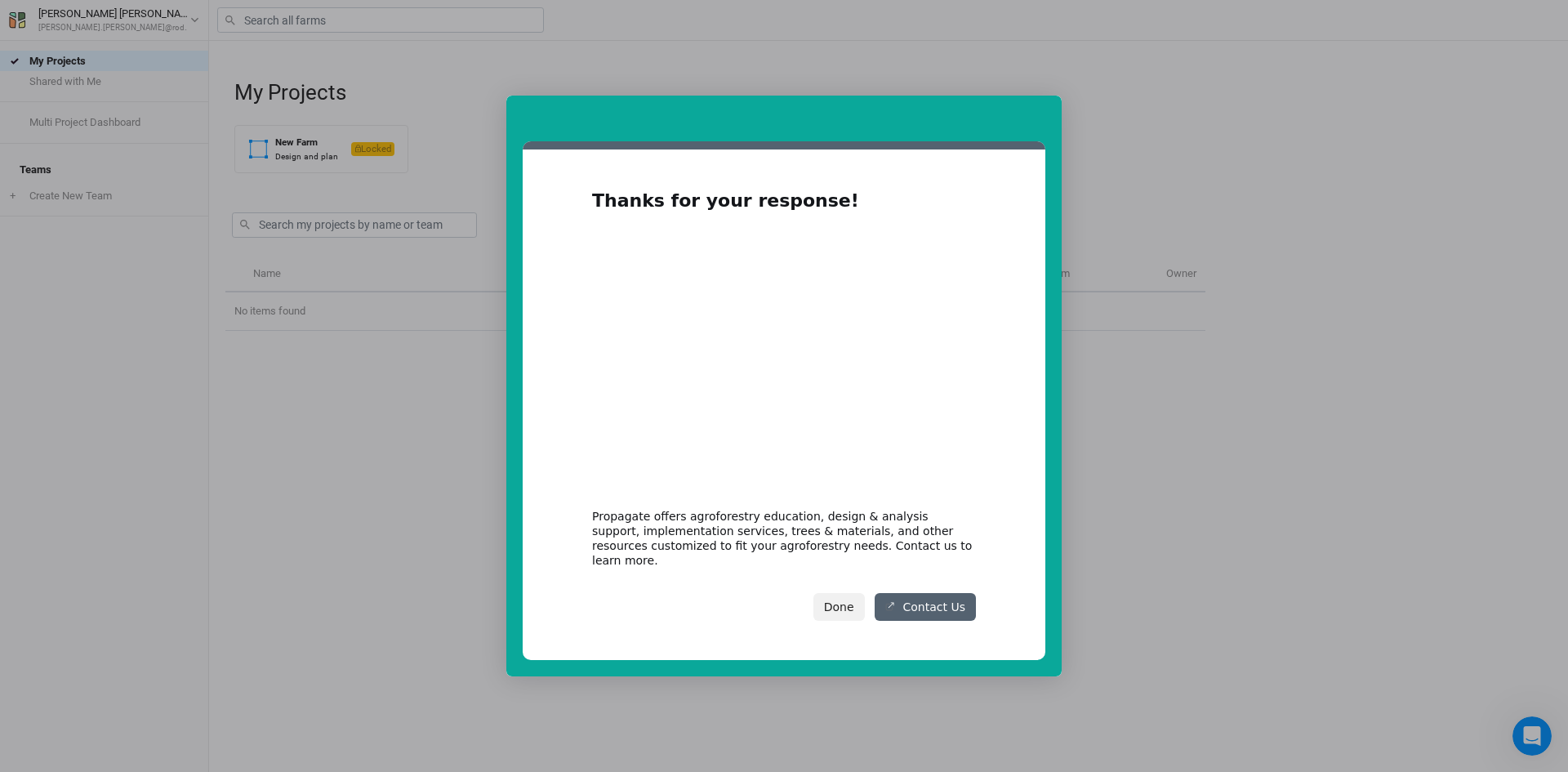
scroll to position [0, 0]
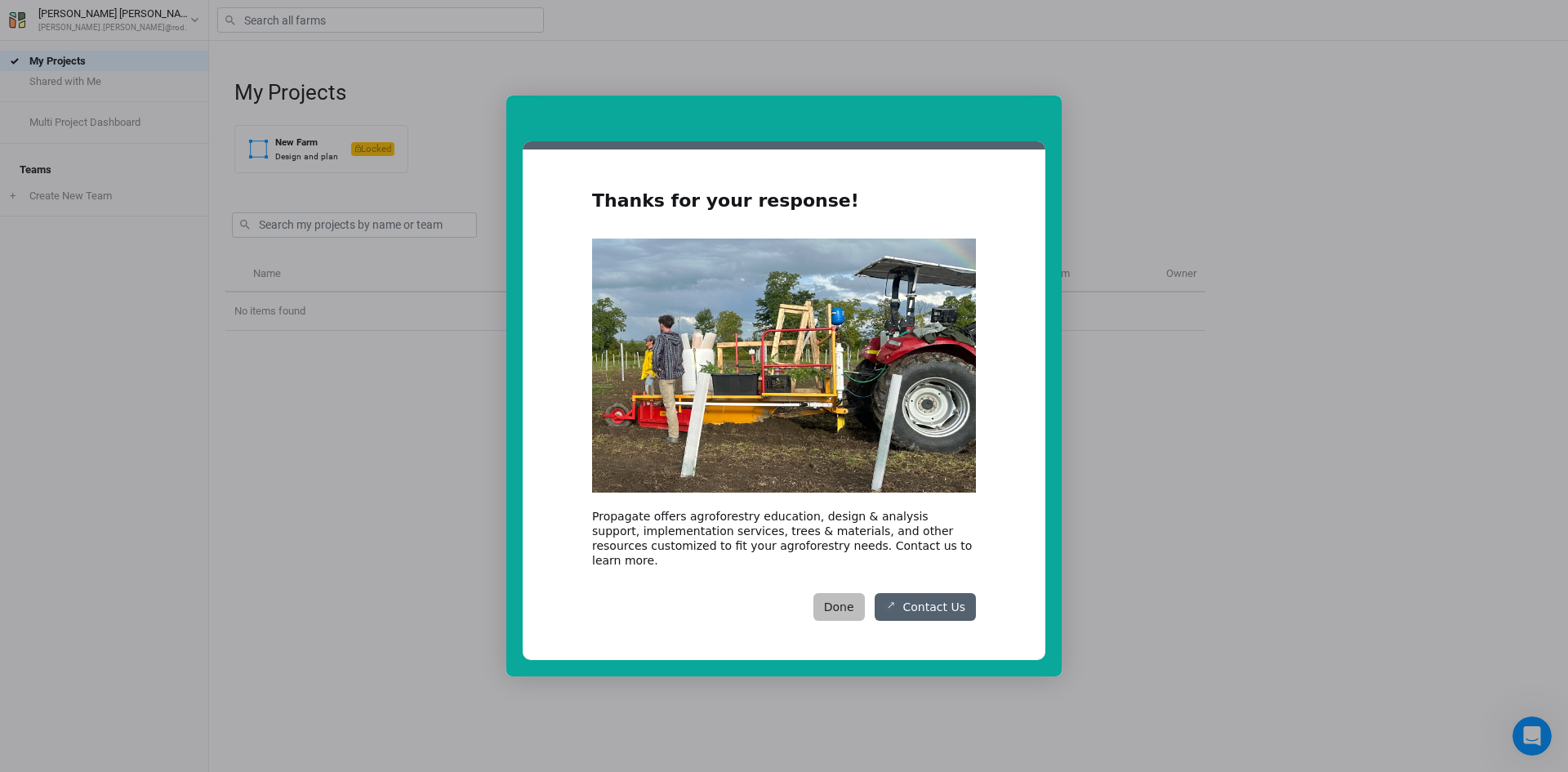
click at [838, 599] on button "Done" at bounding box center [840, 607] width 52 height 28
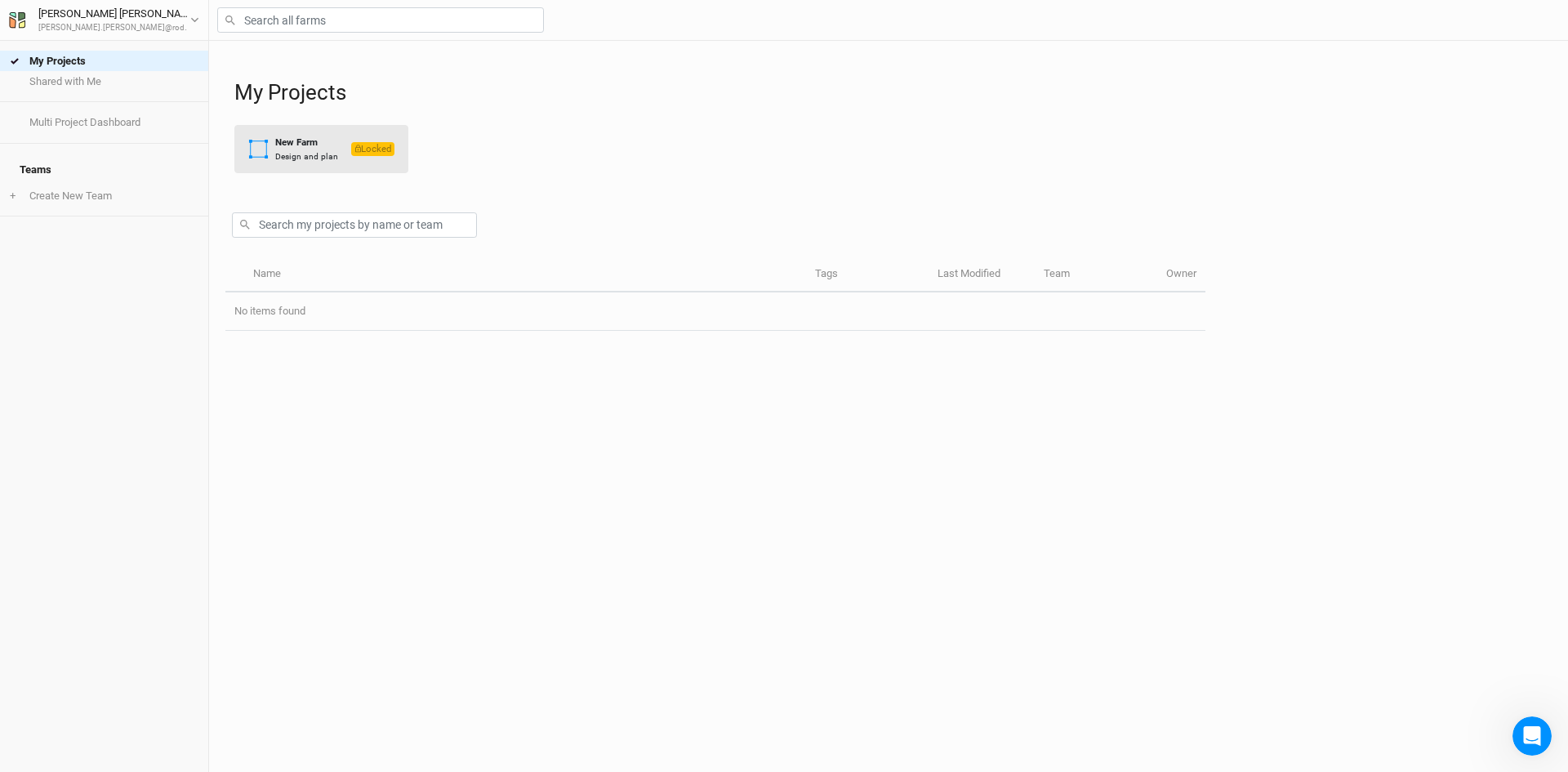
click at [296, 146] on div "New Farm" at bounding box center [306, 142] width 63 height 14
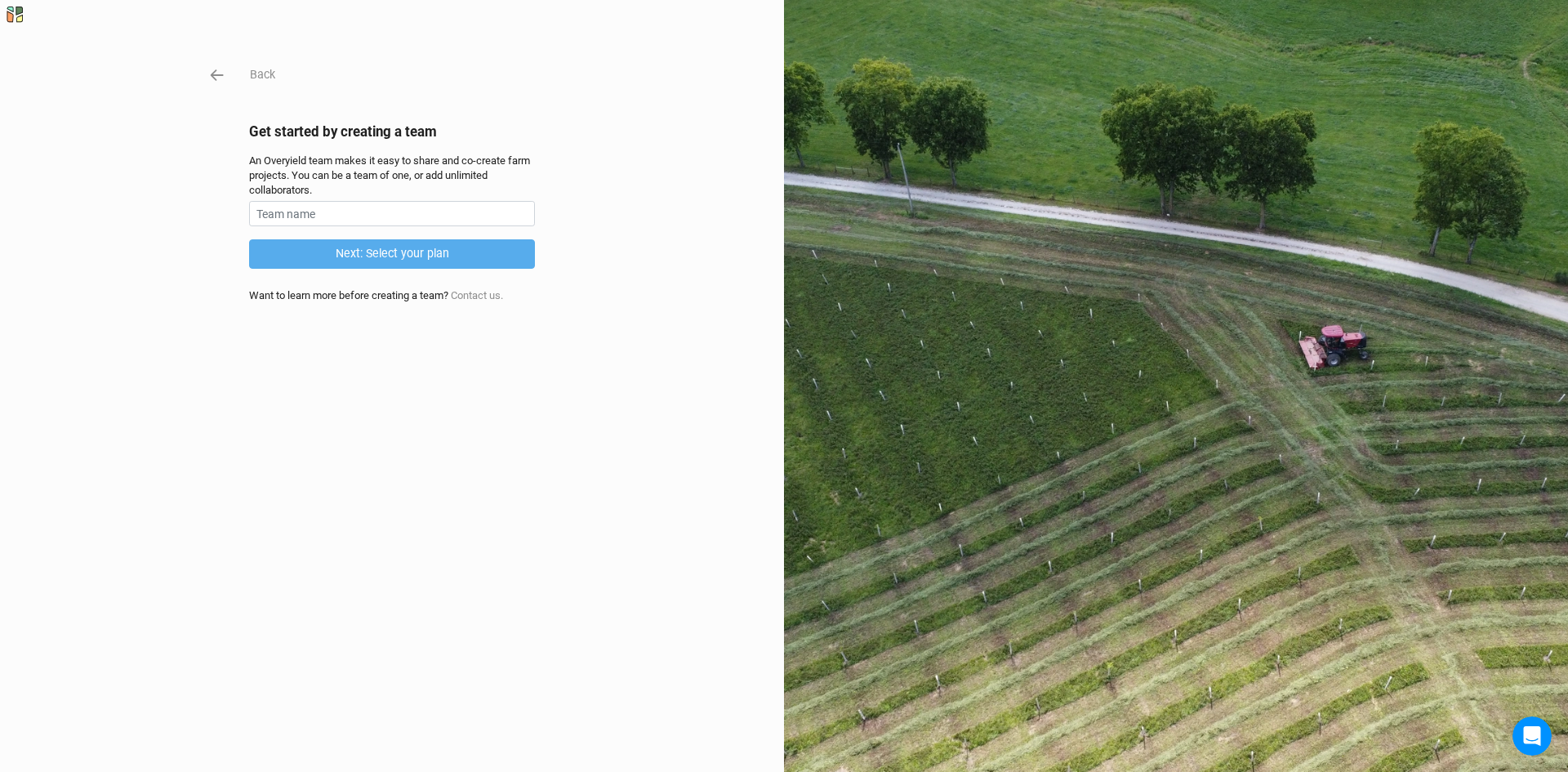
click at [320, 198] on div "Back Get started by creating a team An Overyield team makes it easy to share an…" at bounding box center [391, 386] width 286 height 641
click at [317, 210] on input "text" at bounding box center [391, 213] width 286 height 25
type input "Rodale"
click at [367, 254] on button "Next: Select your plan" at bounding box center [391, 253] width 286 height 29
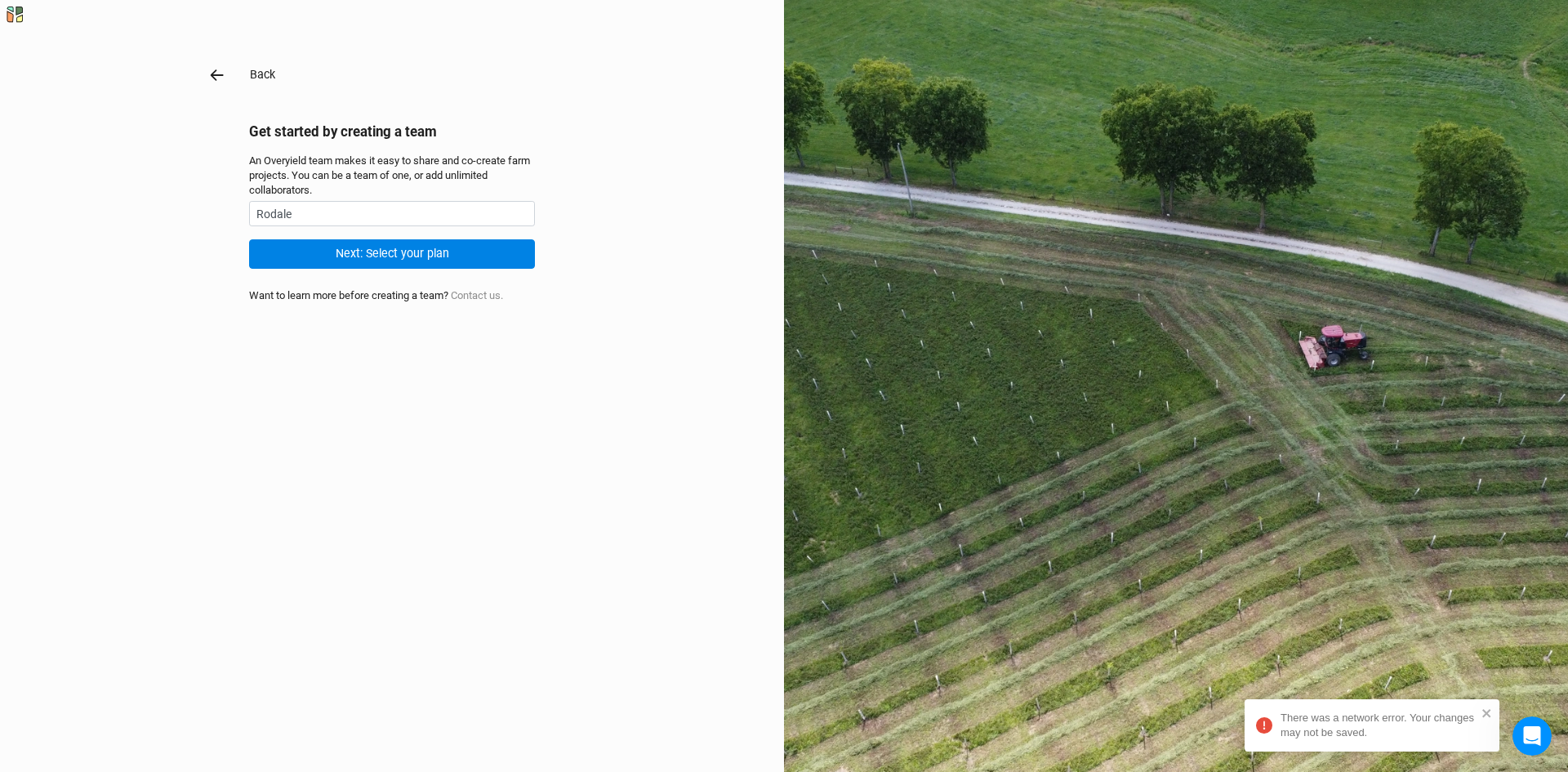
click at [211, 75] on icon "button" at bounding box center [217, 75] width 13 height 11
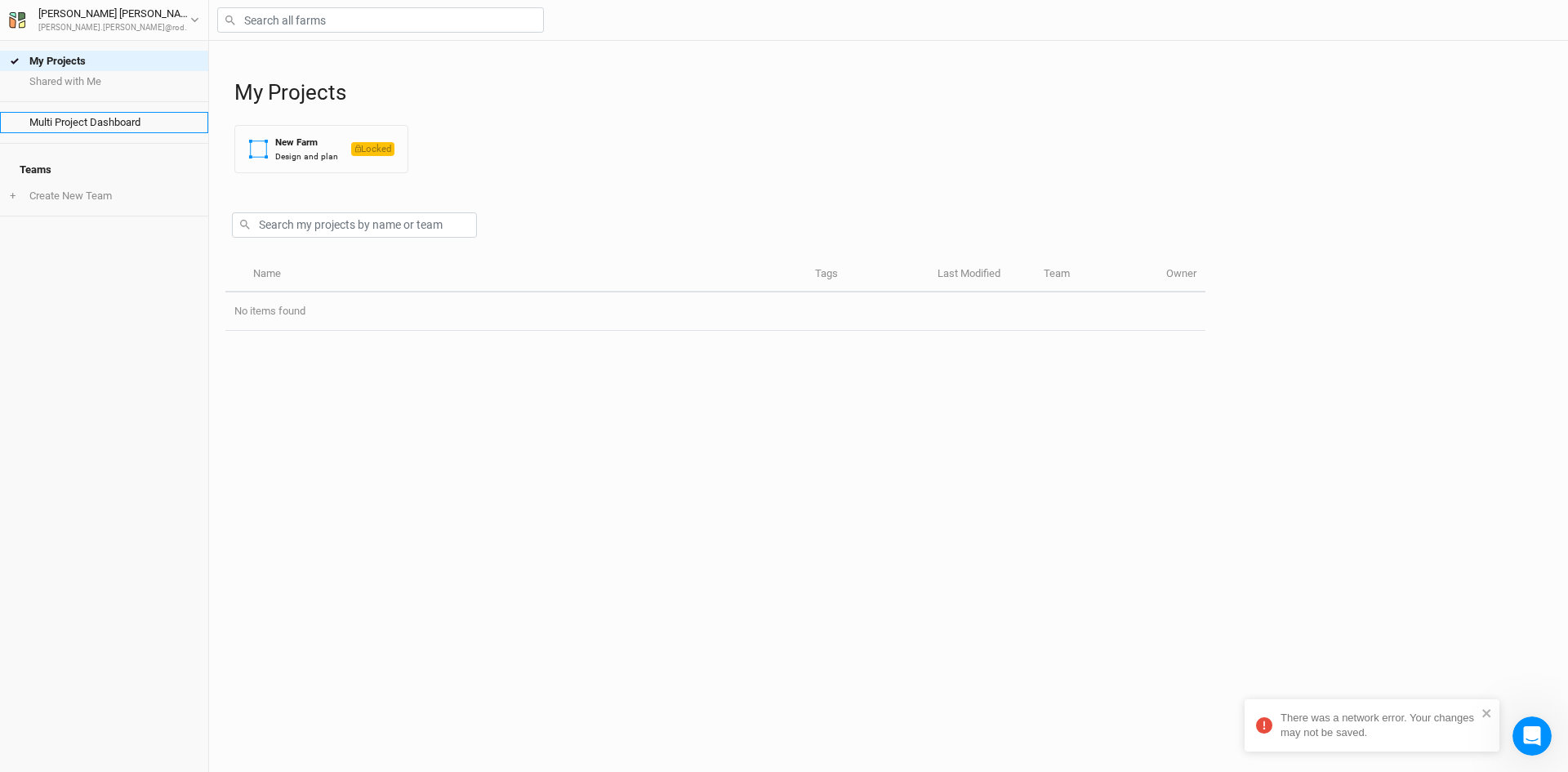
click at [100, 124] on link "Multi Project Dashboard" at bounding box center [103, 121] width 208 height 21
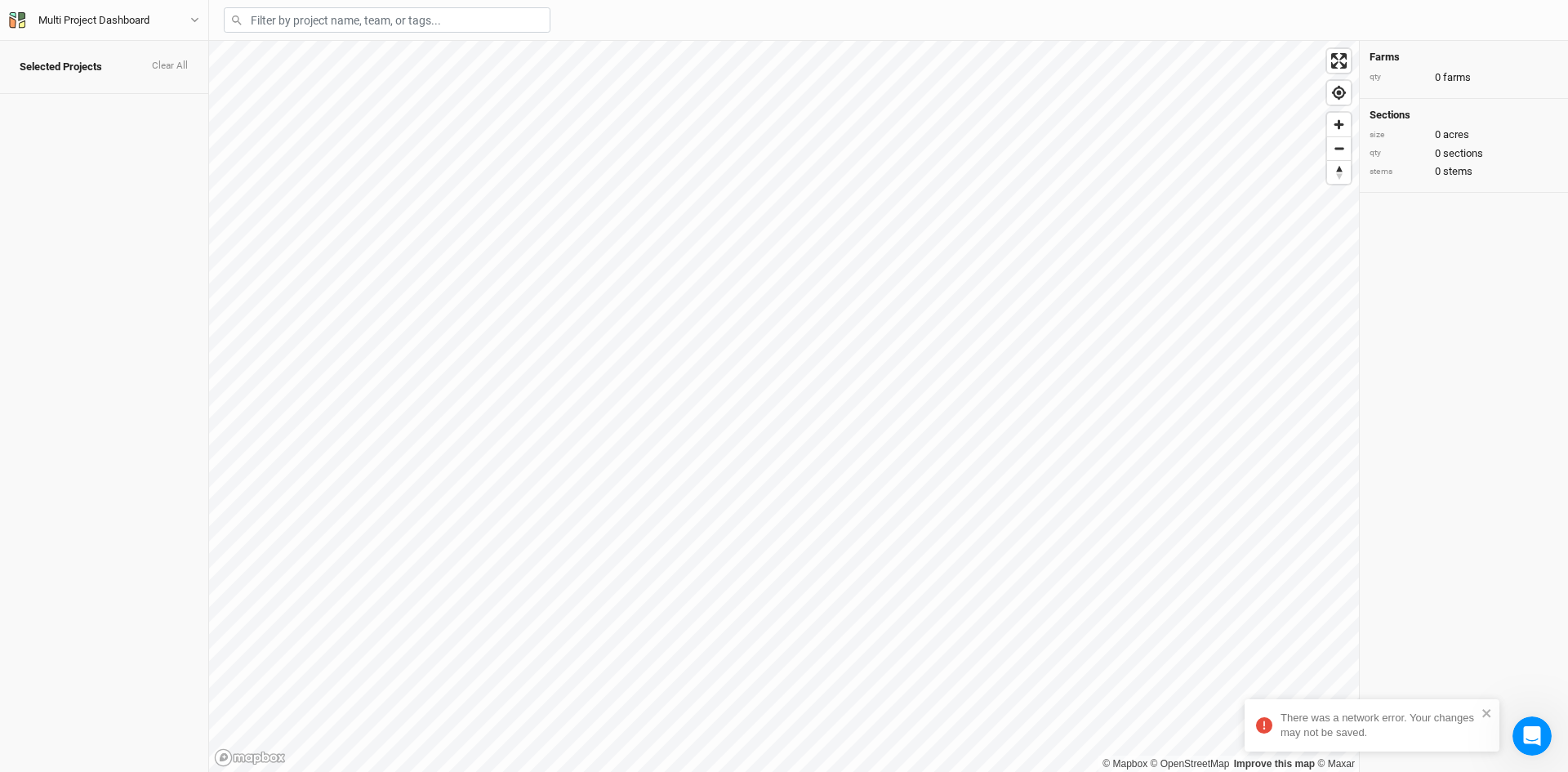
click at [169, 61] on button "Clear All" at bounding box center [170, 66] width 38 height 11
click at [143, 29] on button "Multi Project Dashboard" at bounding box center [103, 20] width 192 height 18
click at [111, 163] on button "Log out" at bounding box center [135, 162] width 129 height 21
